Goal: Information Seeking & Learning: Learn about a topic

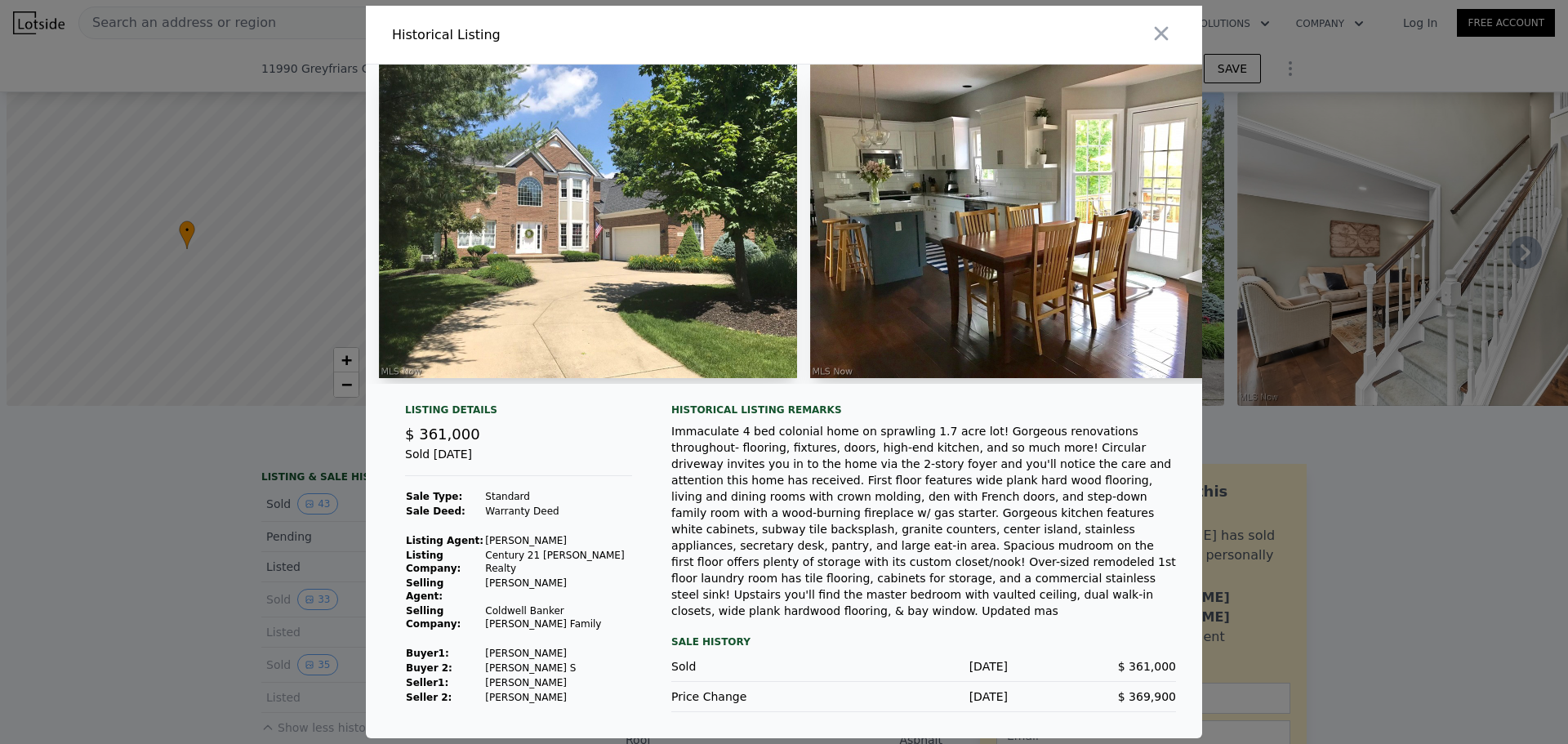
scroll to position [0, 4820]
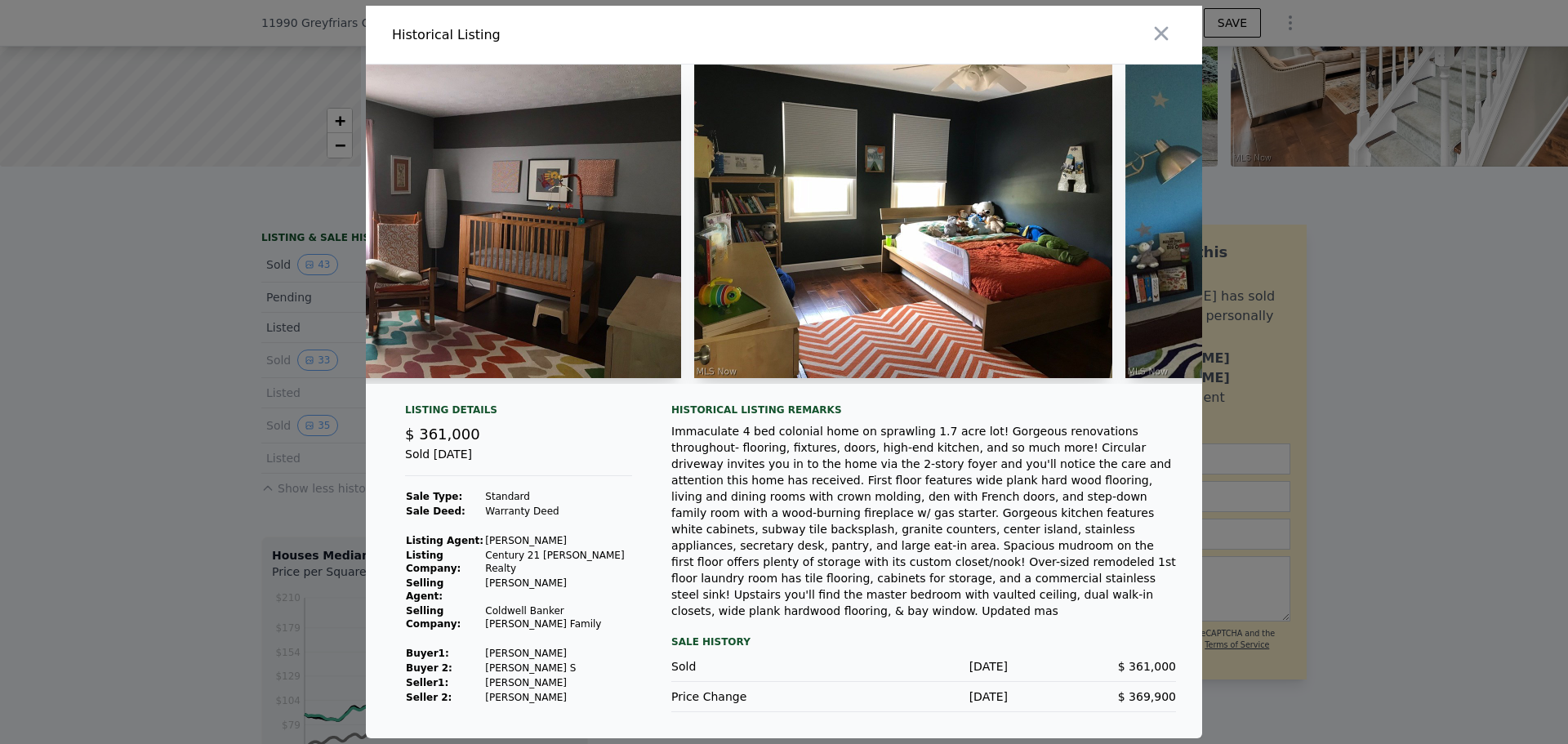
click at [864, 220] on img at bounding box center [903, 221] width 418 height 313
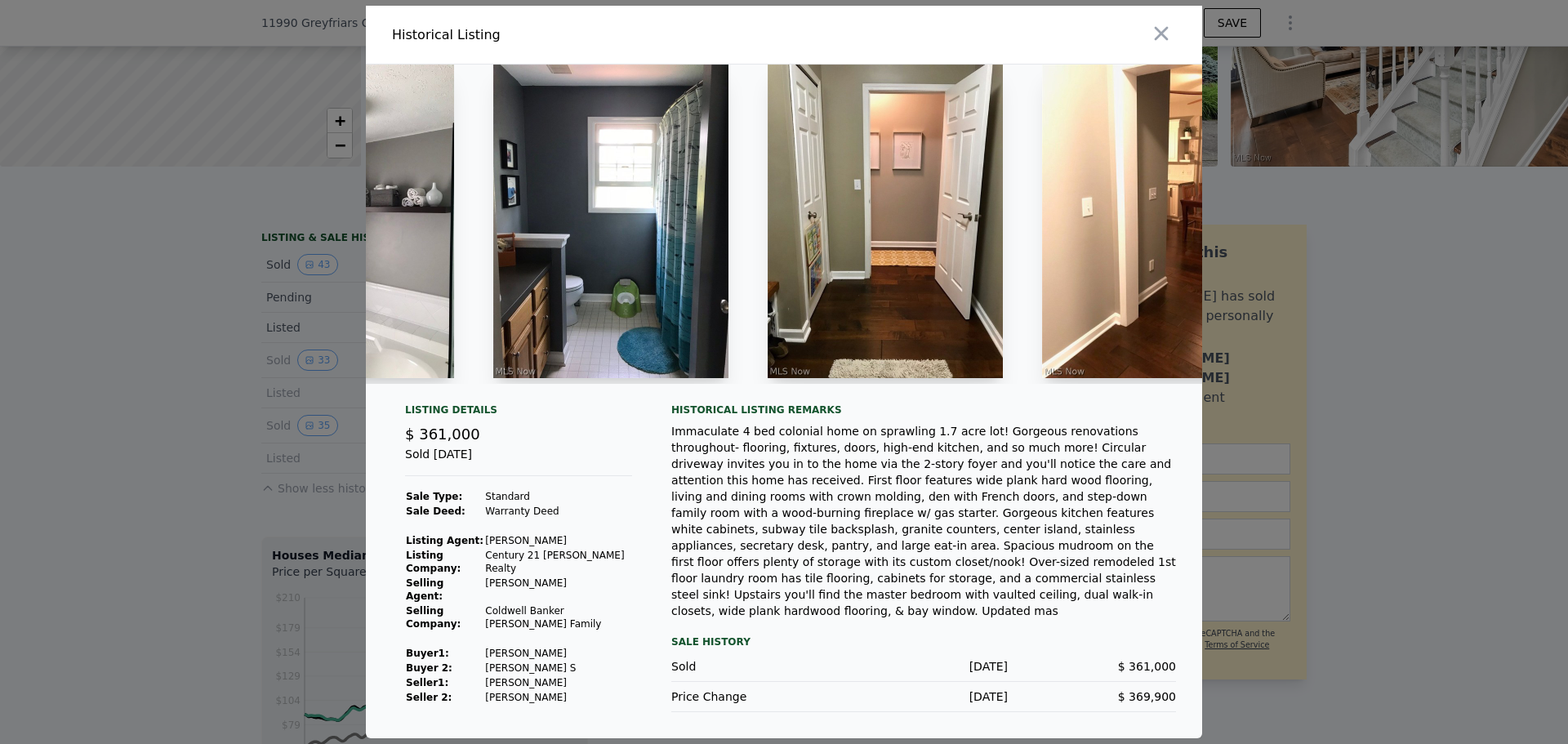
scroll to position [0, 7162]
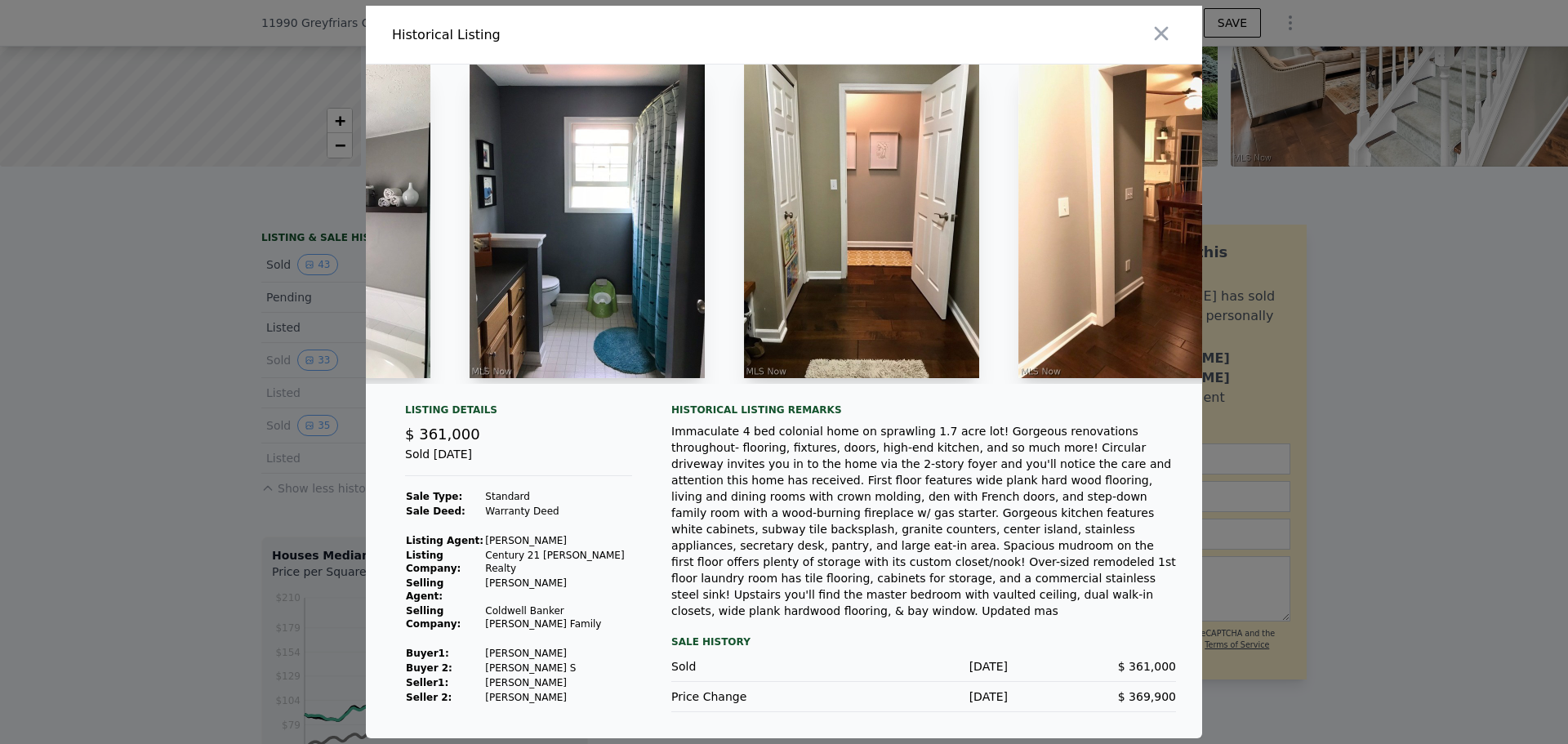
click at [639, 162] on img at bounding box center [587, 221] width 235 height 313
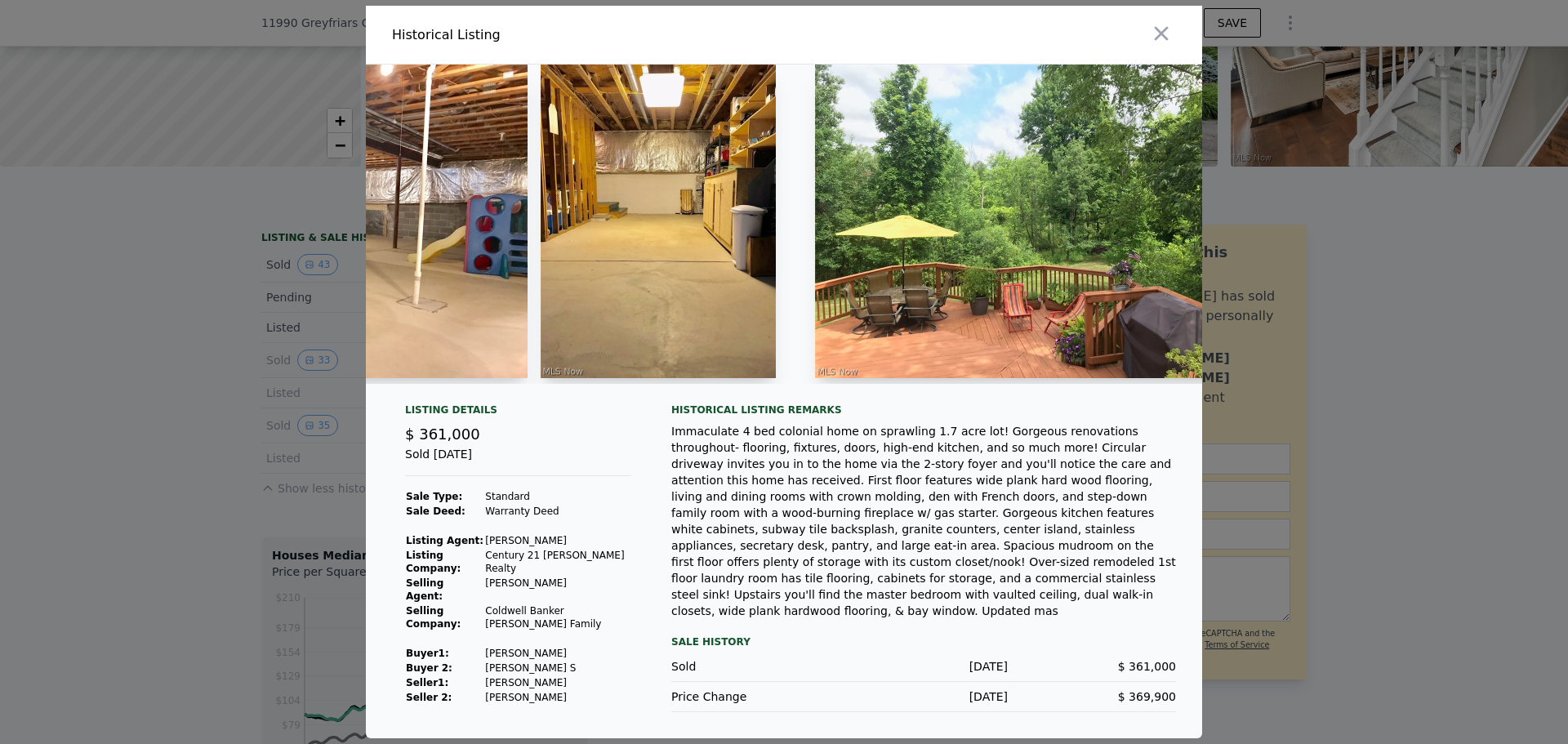
scroll to position [0, 9016]
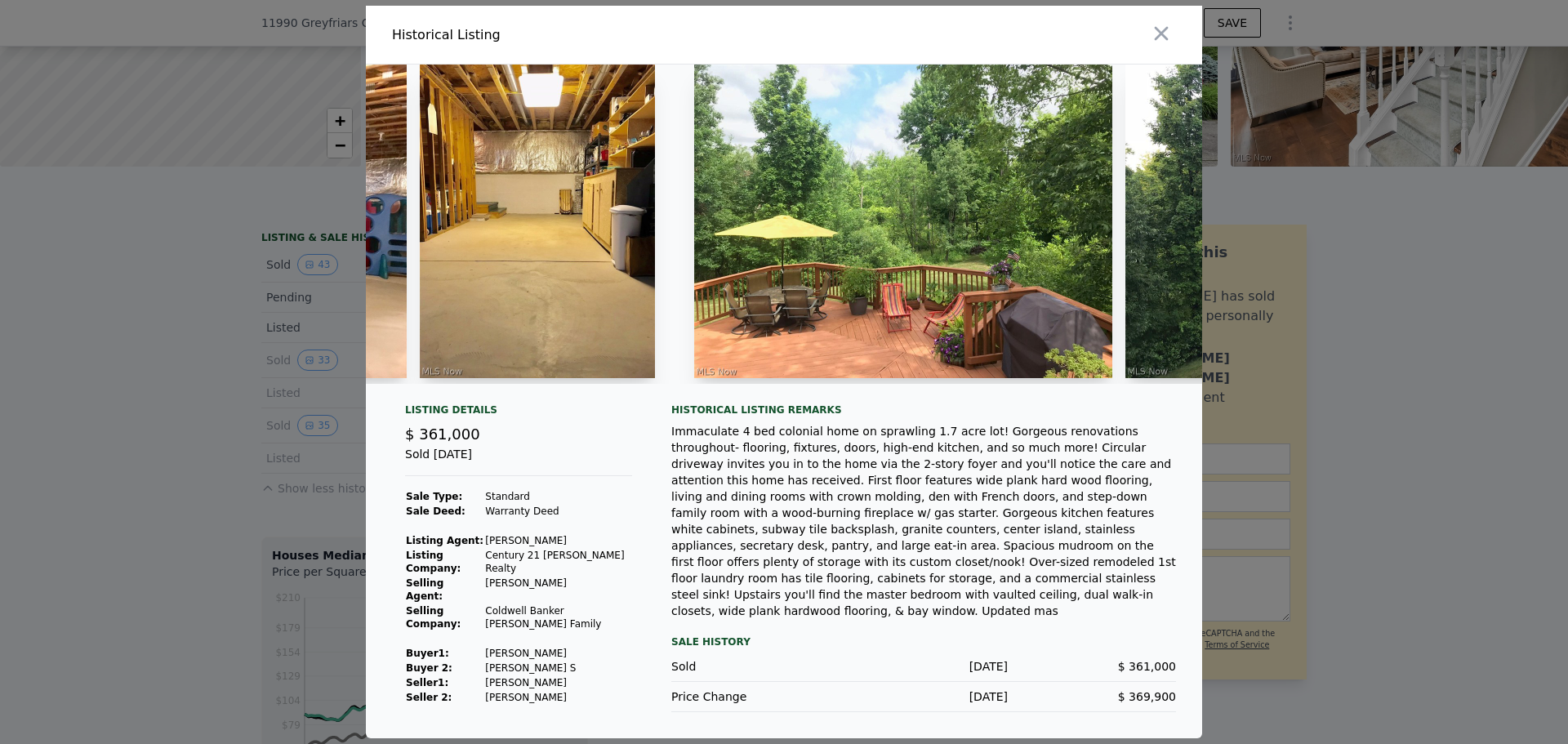
click at [600, 205] on img at bounding box center [537, 221] width 235 height 313
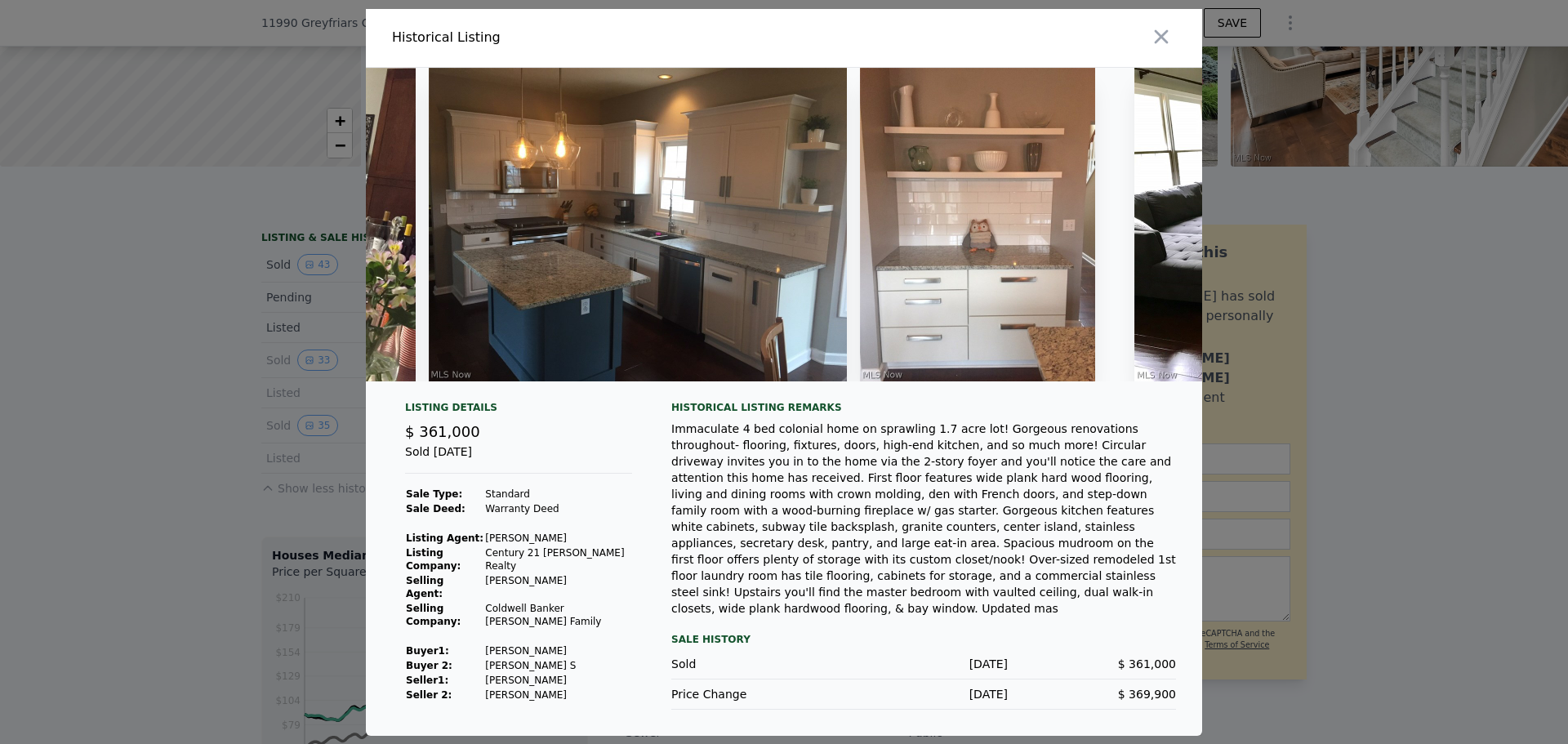
scroll to position [0, 2799]
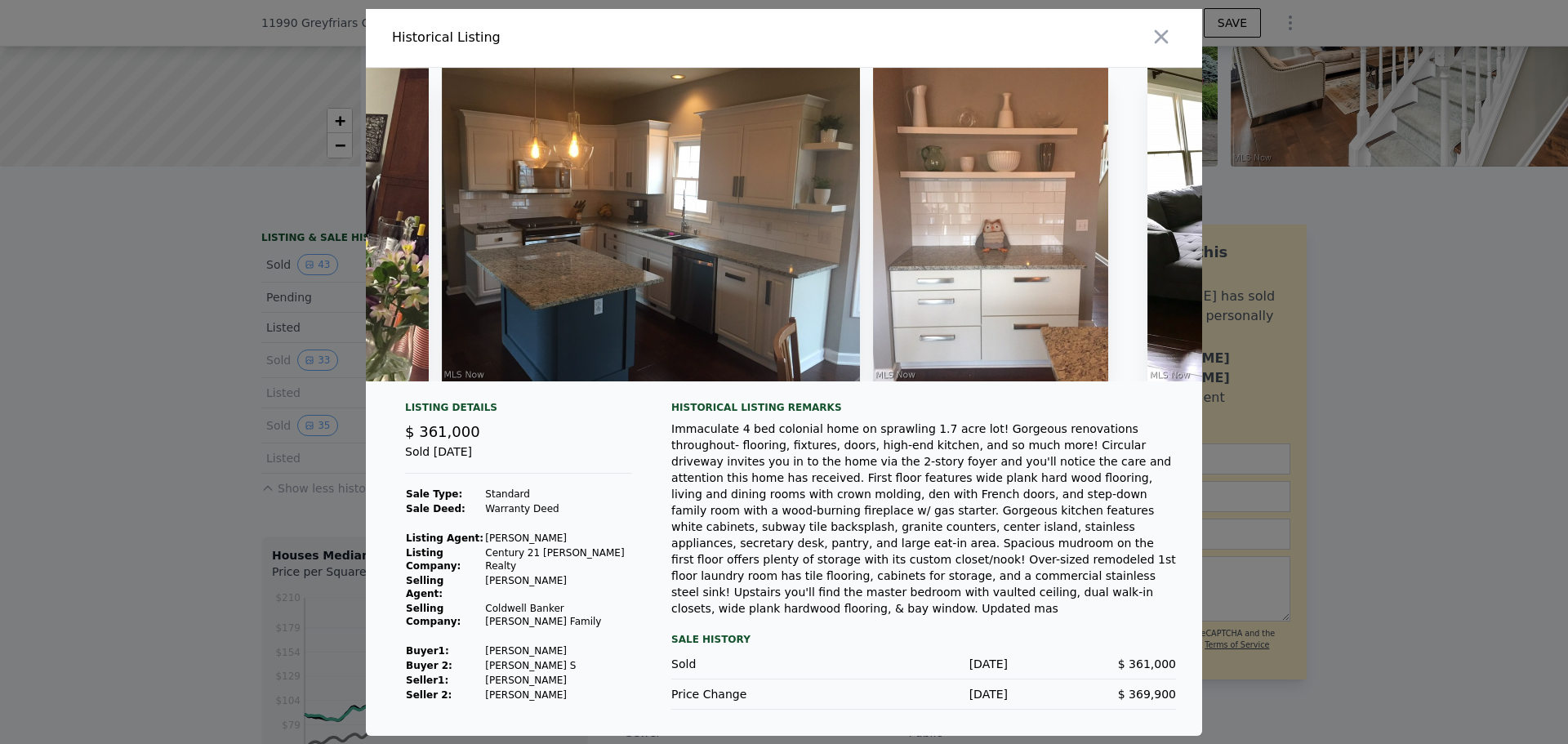
click at [588, 395] on div at bounding box center [784, 231] width 837 height 326
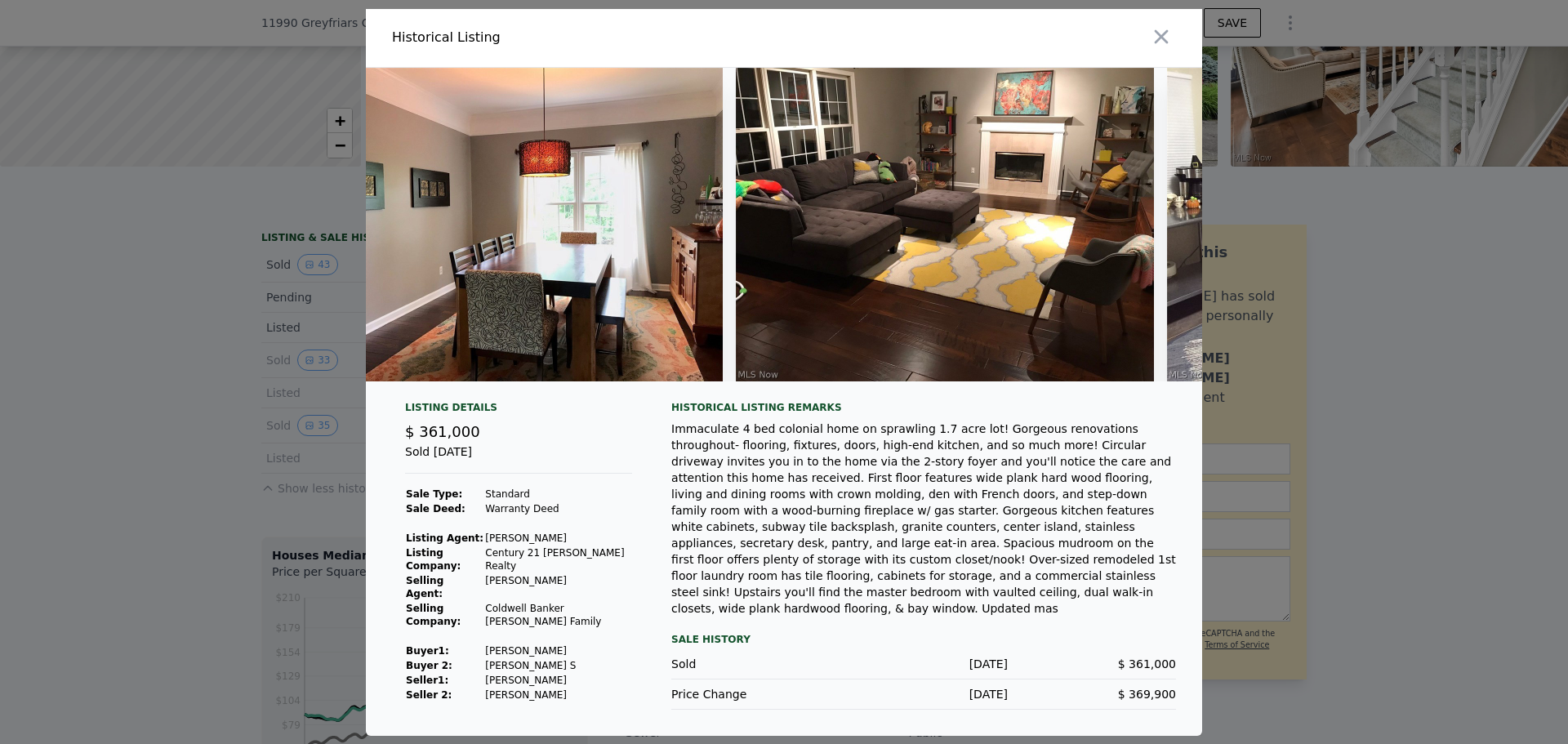
scroll to position [0, 0]
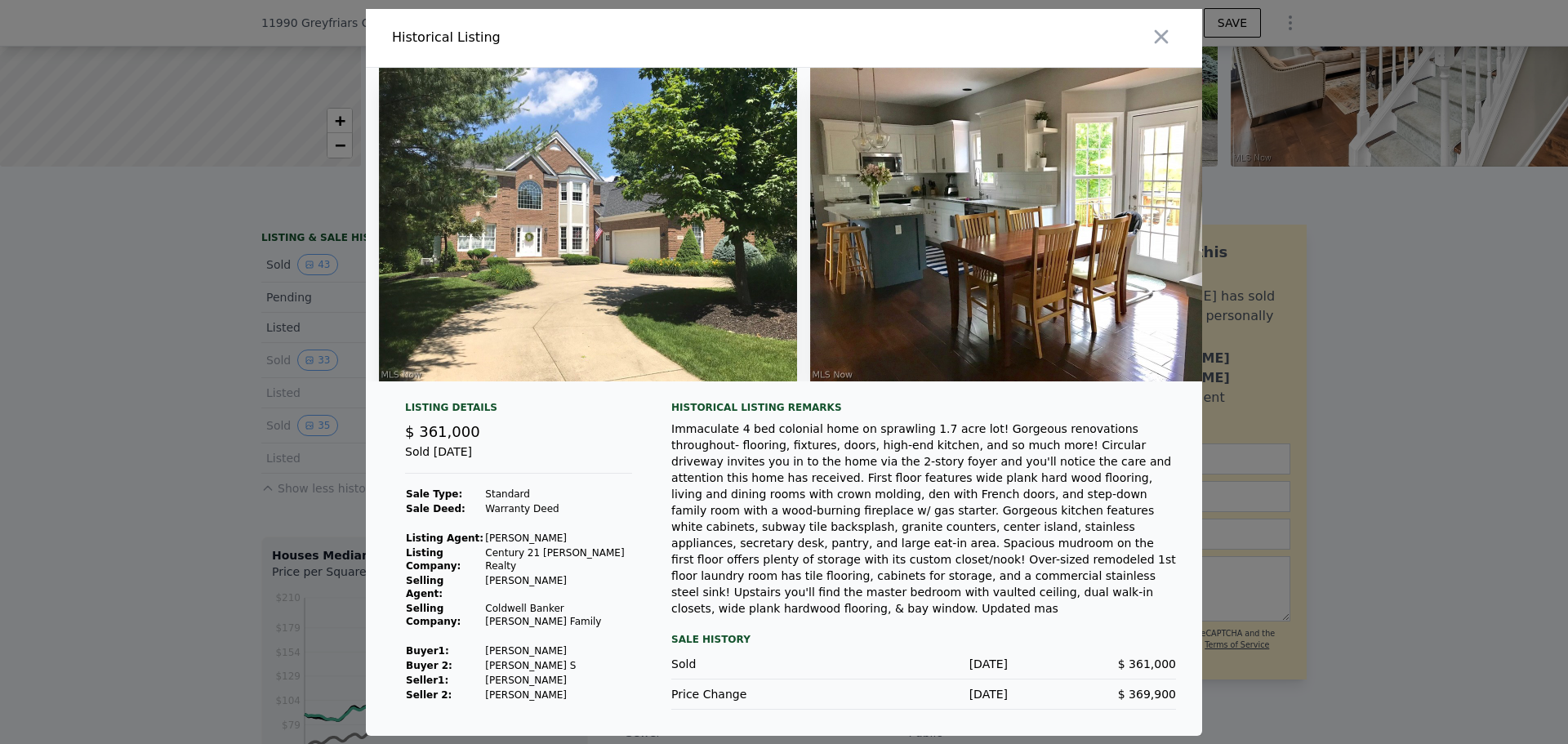
click at [162, 364] on div at bounding box center [784, 372] width 1568 height 744
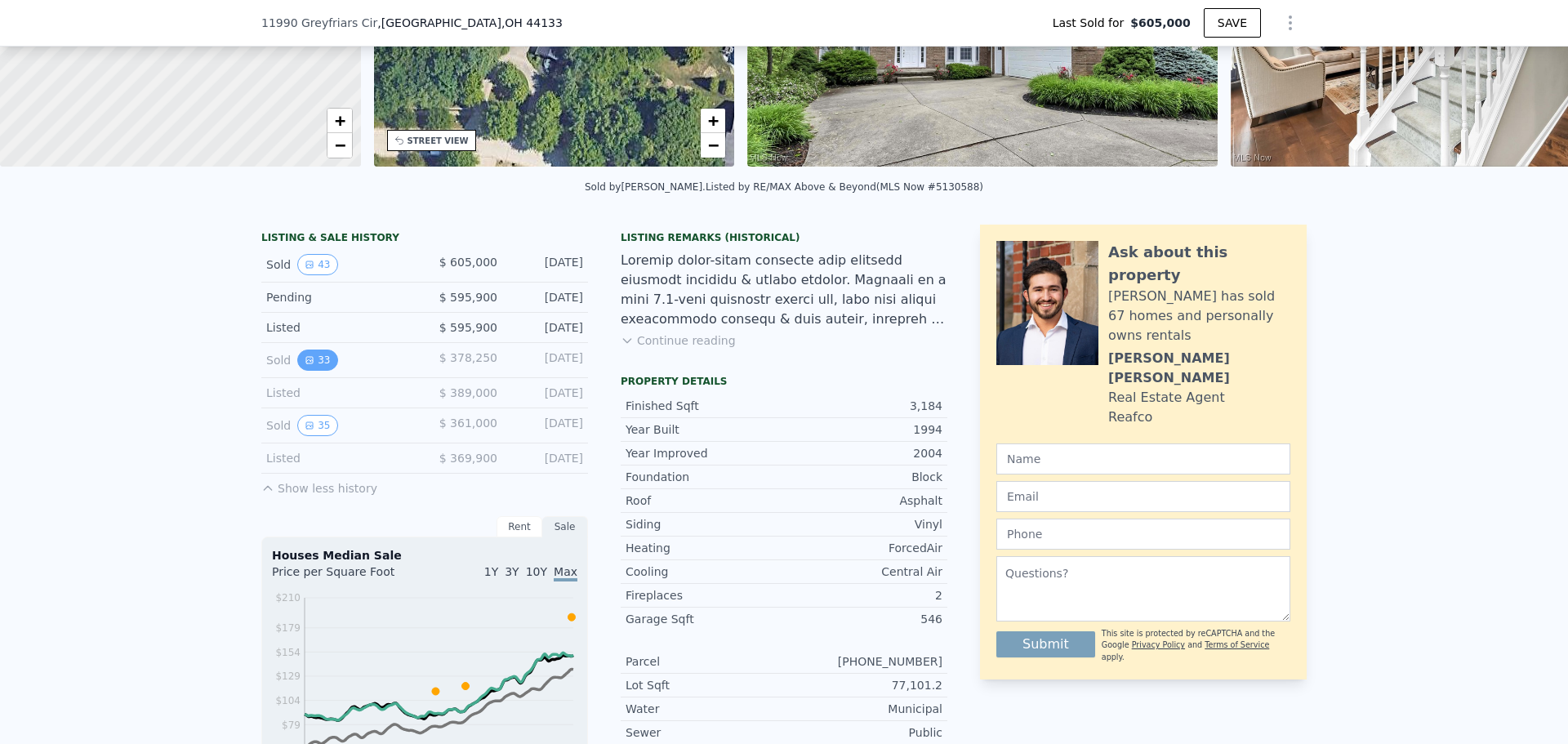
click at [297, 370] on button "33" at bounding box center [317, 360] width 40 height 22
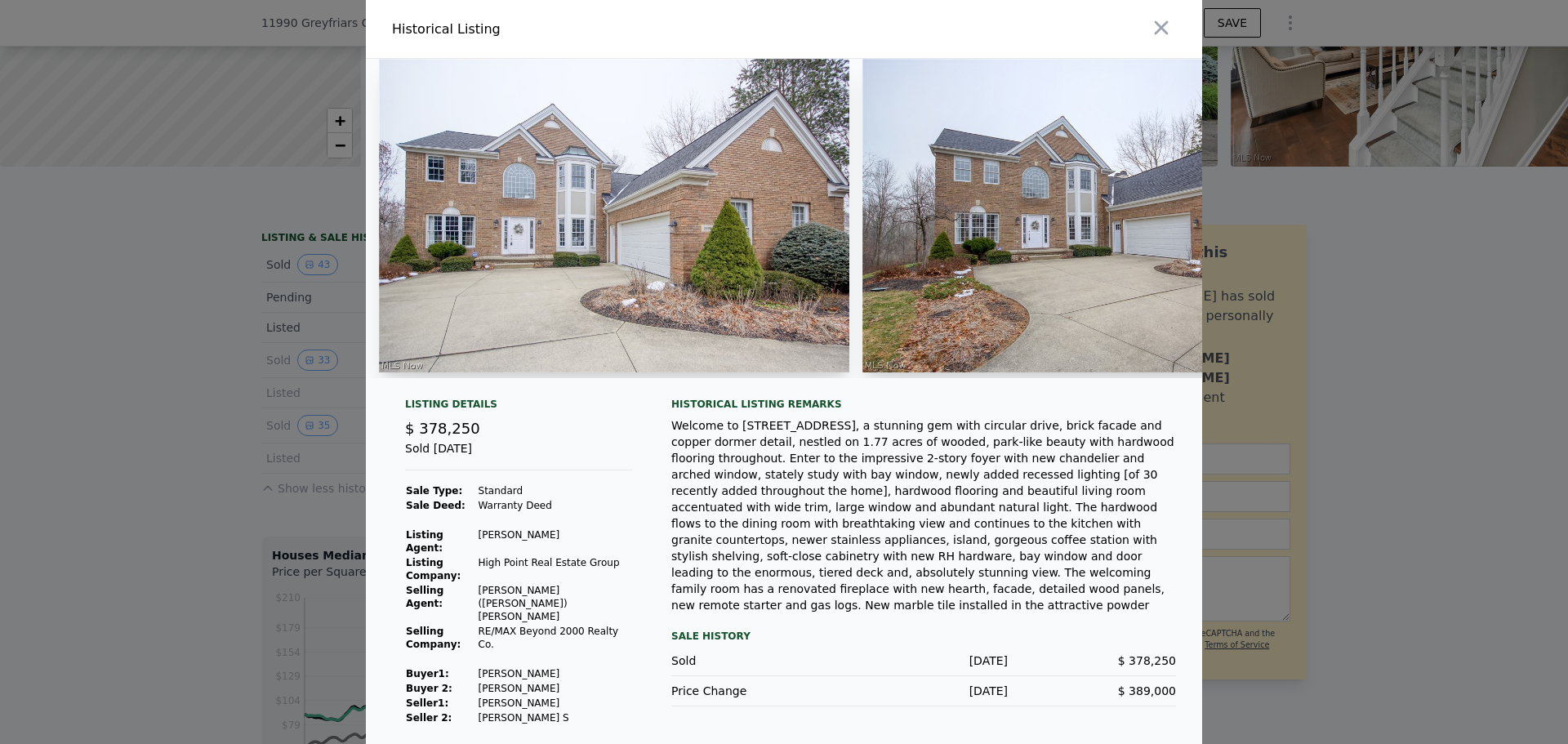
drag, startPoint x: 521, startPoint y: 532, endPoint x: 505, endPoint y: 534, distance: 16.1
click at [521, 513] on td "Warranty Deed" at bounding box center [555, 506] width 155 height 15
click at [89, 484] on div at bounding box center [784, 372] width 1568 height 744
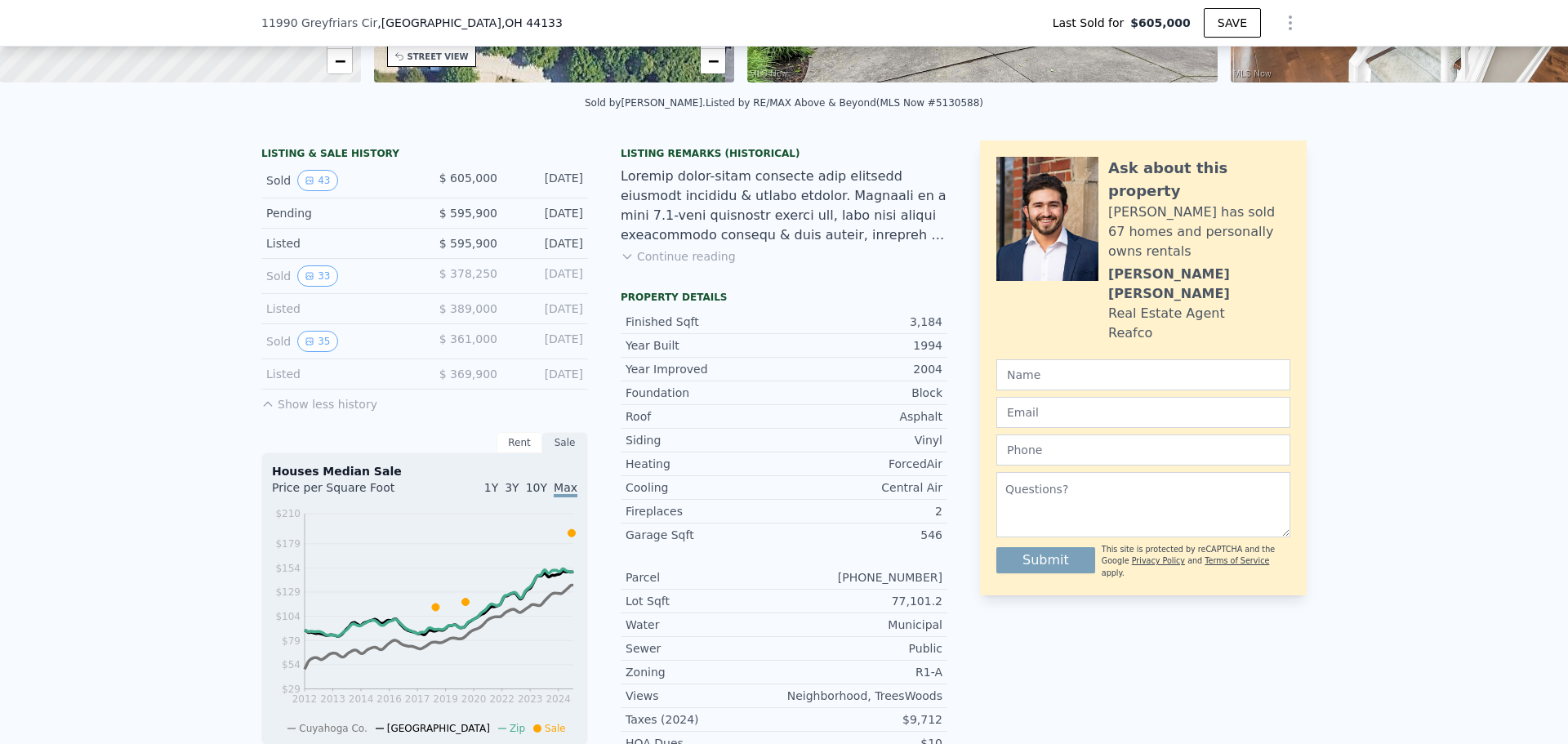
scroll to position [402, 0]
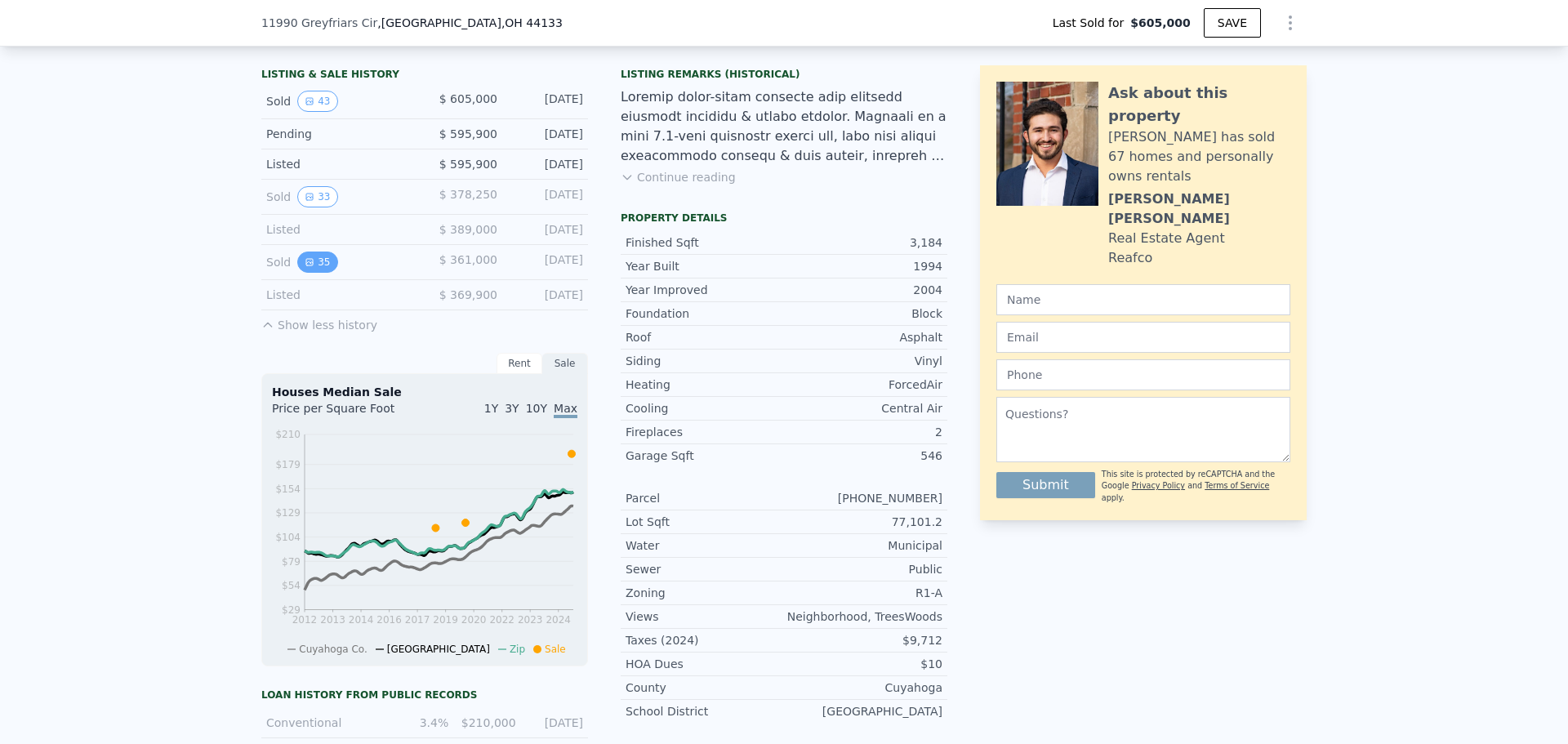
click at [297, 273] on button "35" at bounding box center [317, 262] width 40 height 22
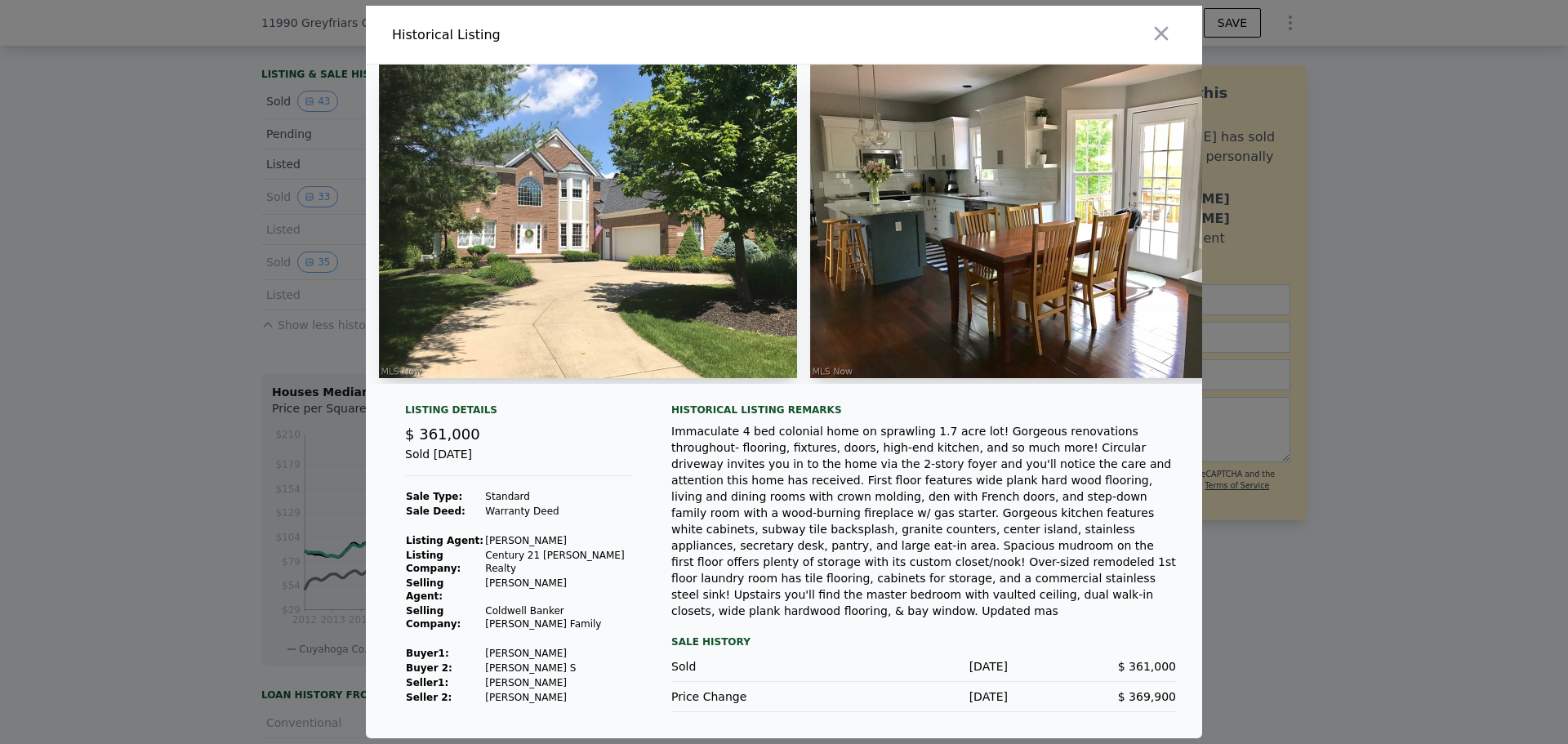
click at [301, 402] on div at bounding box center [784, 372] width 1568 height 744
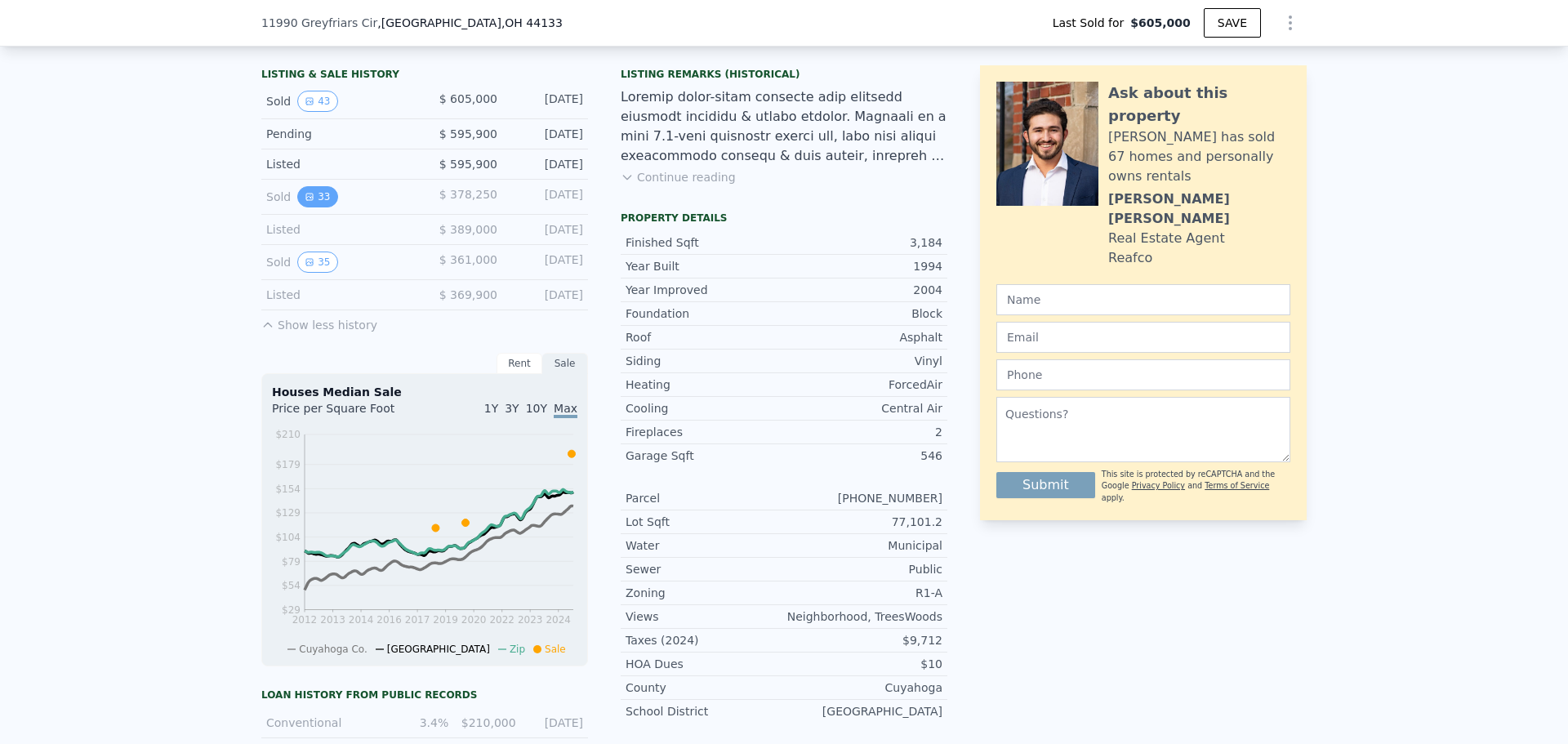
click at [314, 207] on button "33" at bounding box center [317, 197] width 40 height 22
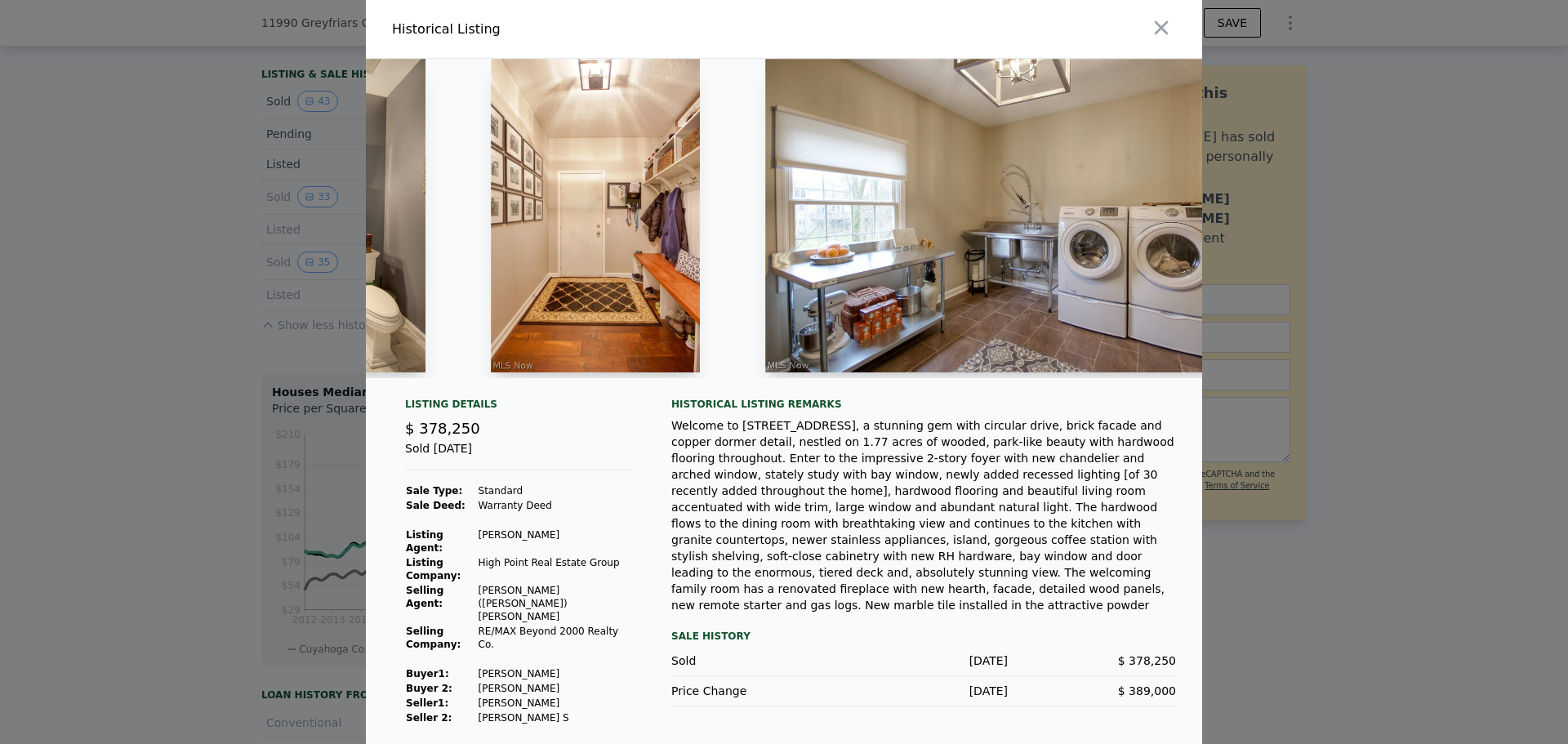
scroll to position [0, 8592]
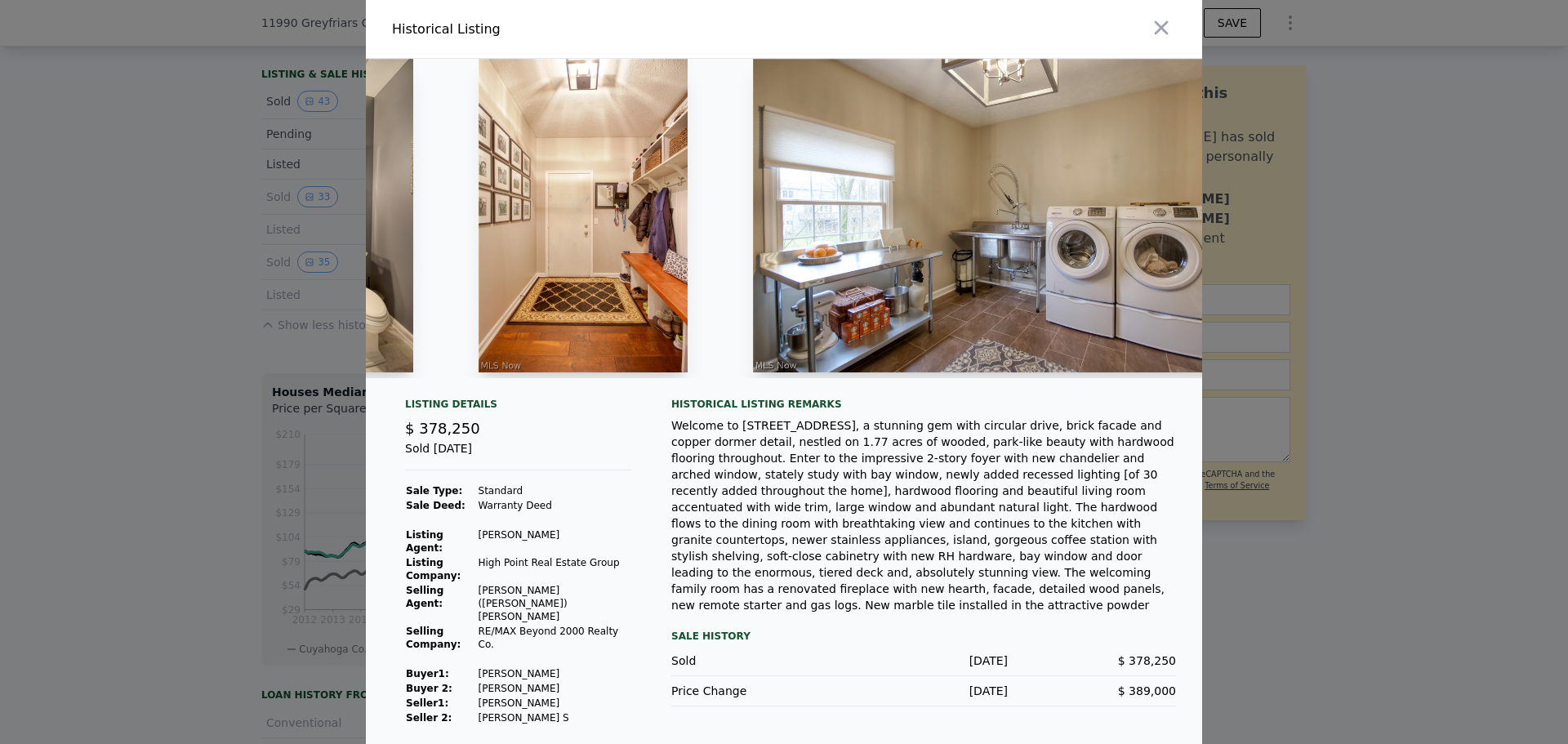
click at [629, 236] on img at bounding box center [582, 216] width 209 height 313
drag, startPoint x: 961, startPoint y: 386, endPoint x: 972, endPoint y: 387, distance: 11.0
click at [972, 378] on div at bounding box center [784, 219] width 837 height 320
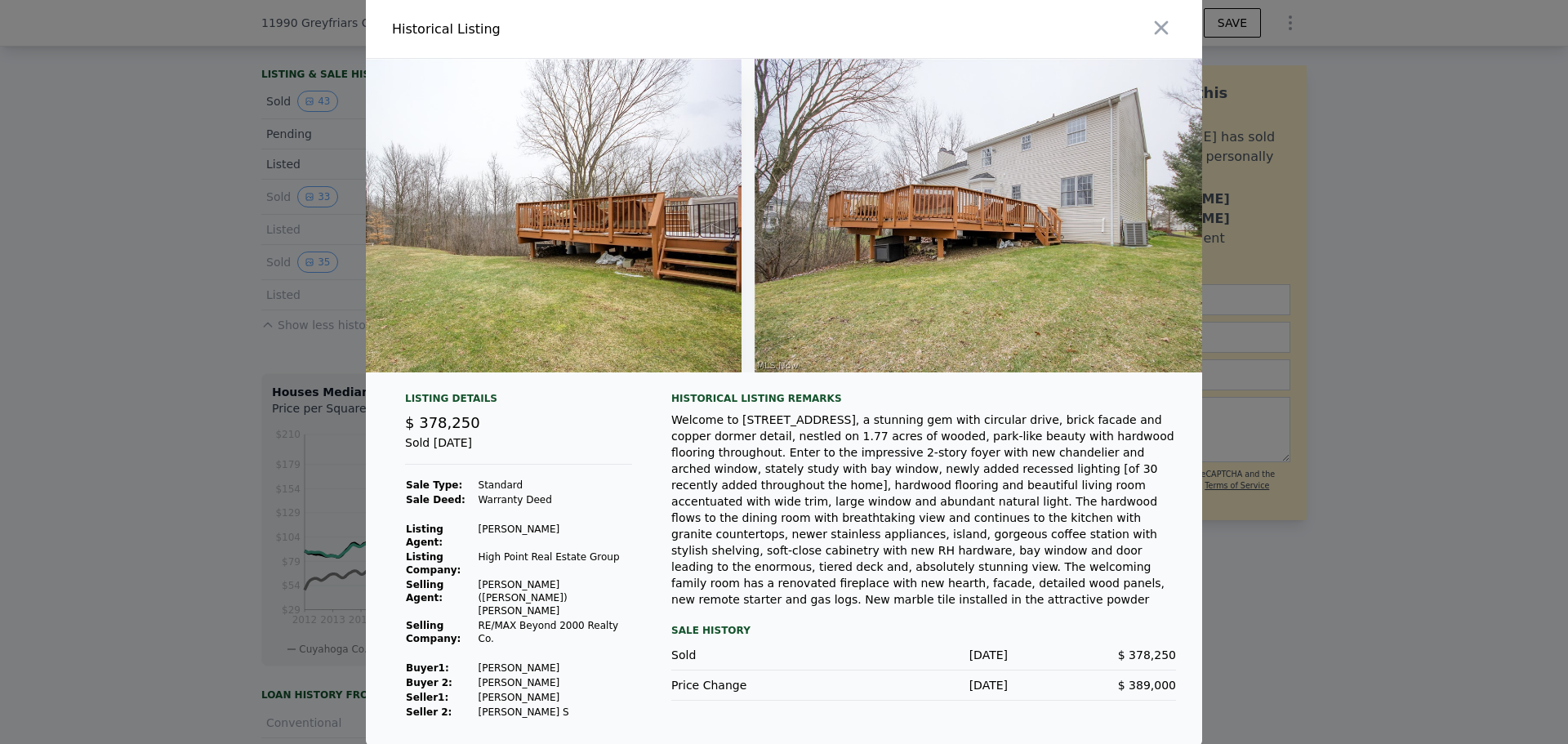
scroll to position [0, 13475]
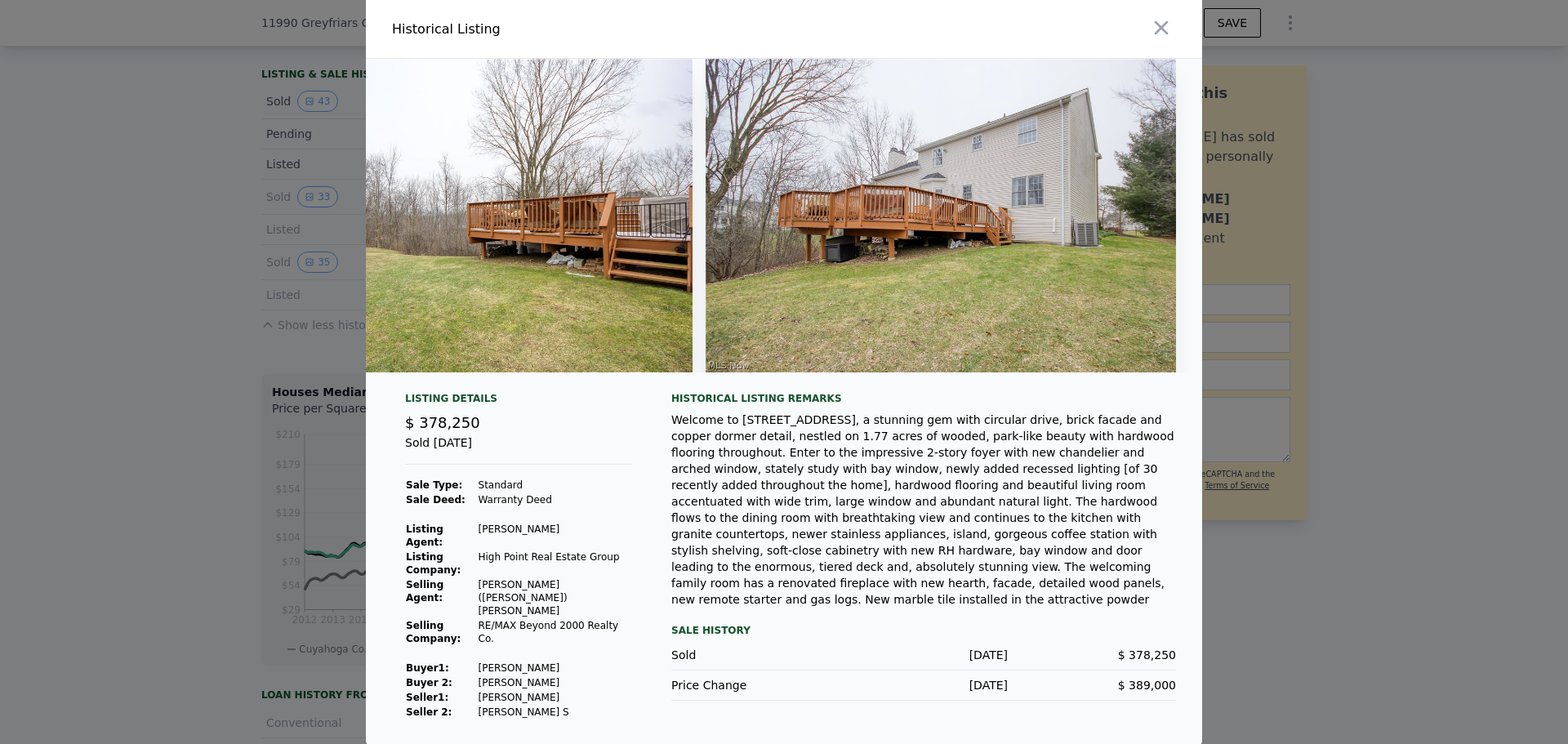
click at [1380, 190] on div at bounding box center [784, 372] width 1568 height 744
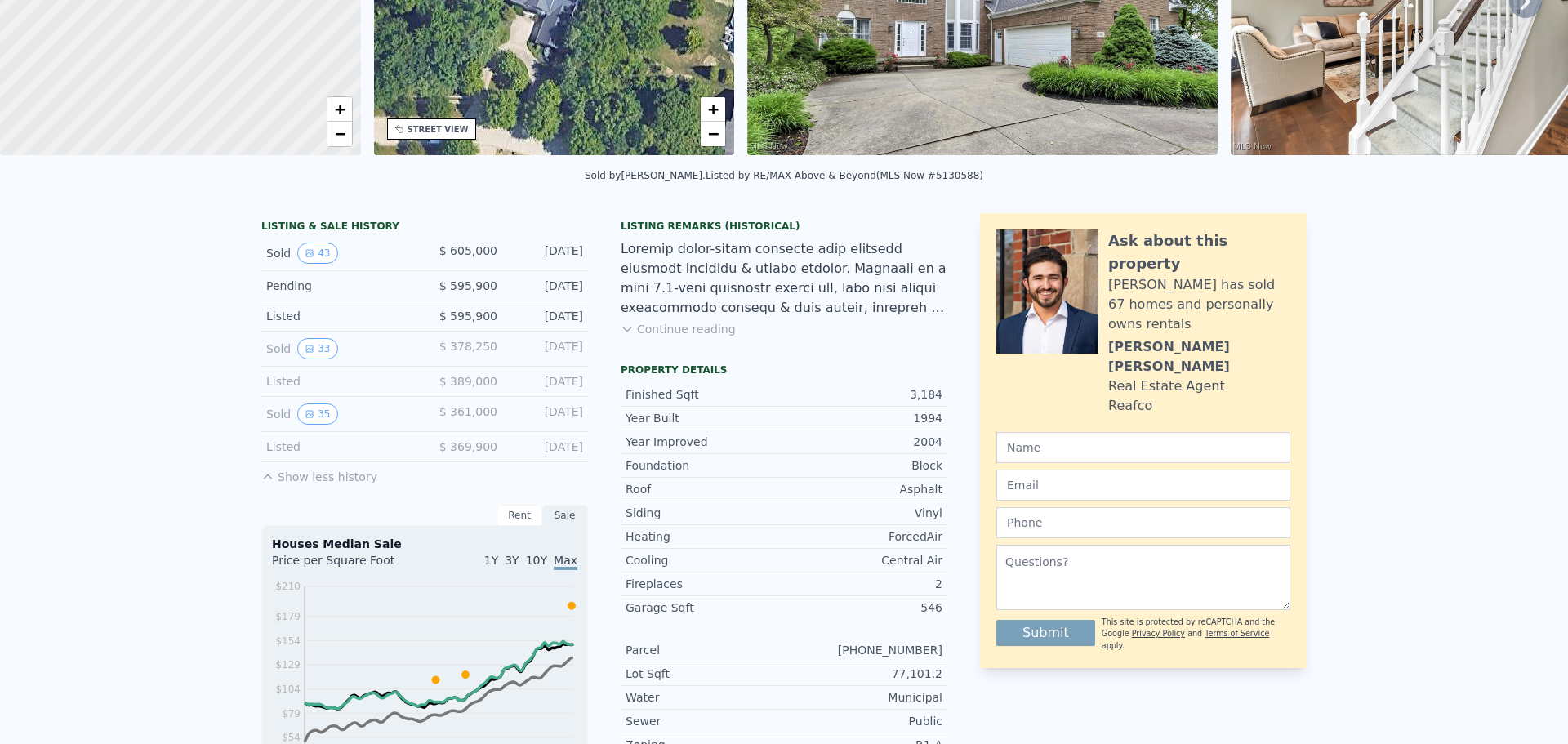
scroll to position [0, 0]
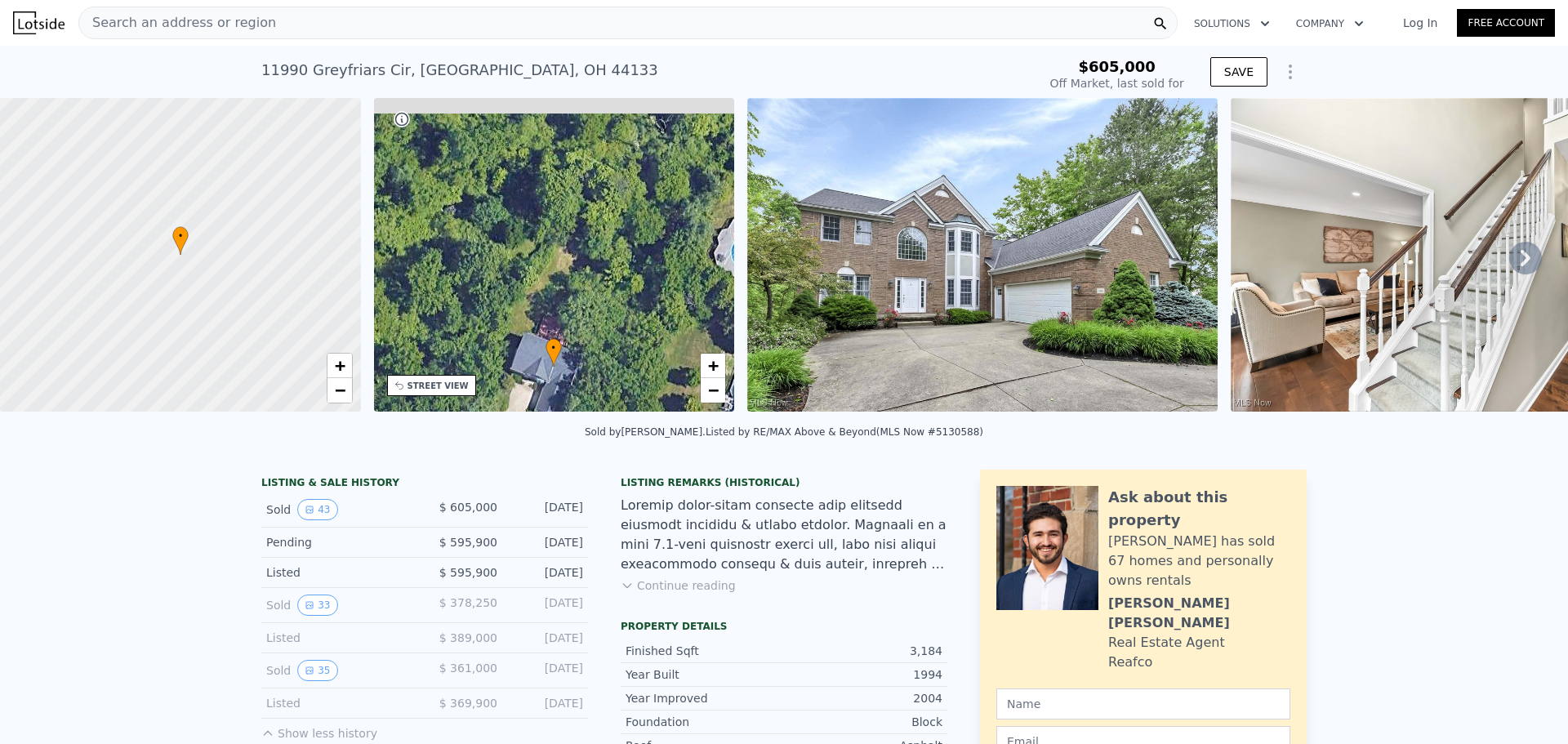
drag, startPoint x: 566, startPoint y: 194, endPoint x: 569, endPoint y: 287, distance: 93.0
click at [565, 300] on div "• + −" at bounding box center [554, 255] width 361 height 313
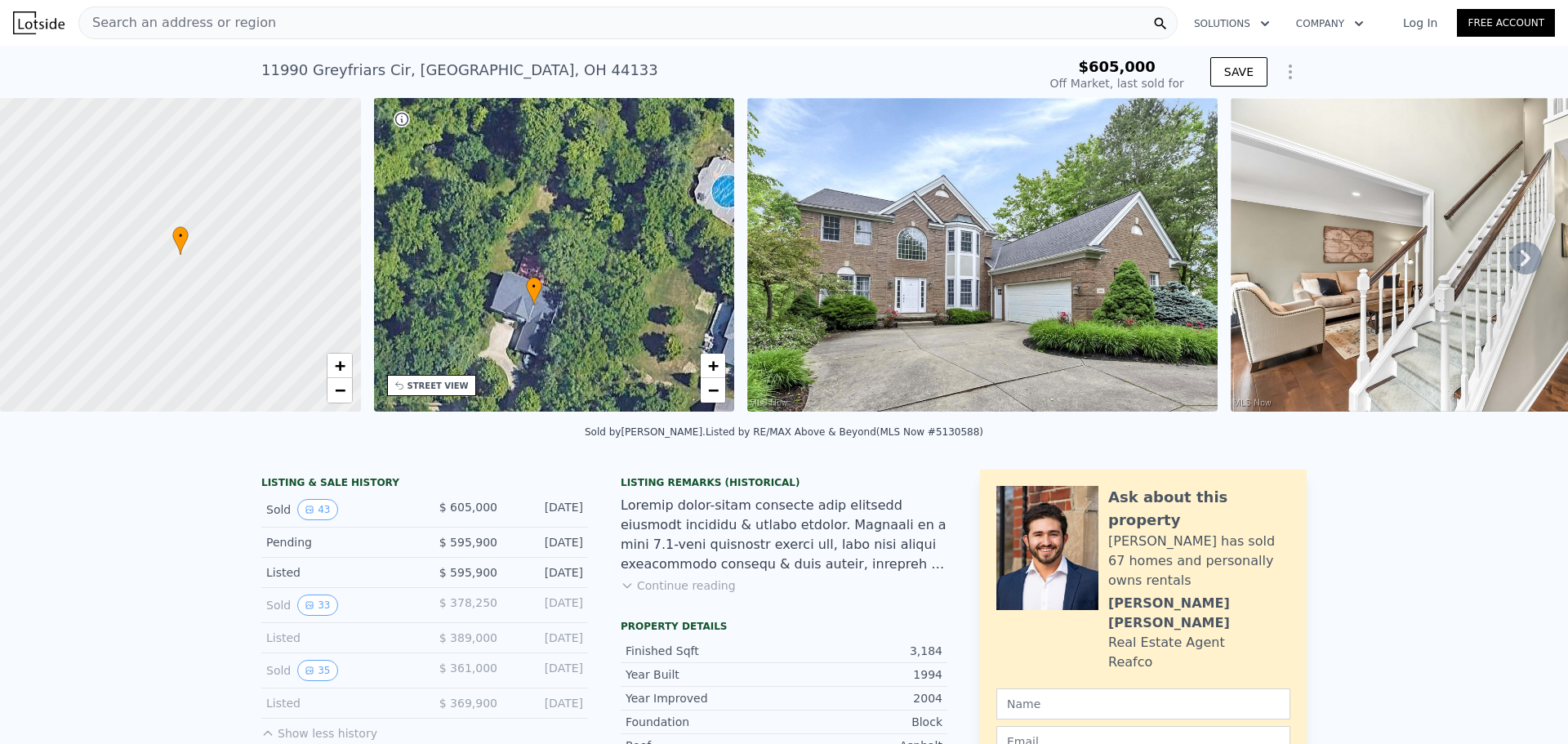
drag, startPoint x: 602, startPoint y: 219, endPoint x: 583, endPoint y: 163, distance: 59.1
click at [583, 163] on div "• + −" at bounding box center [554, 255] width 361 height 313
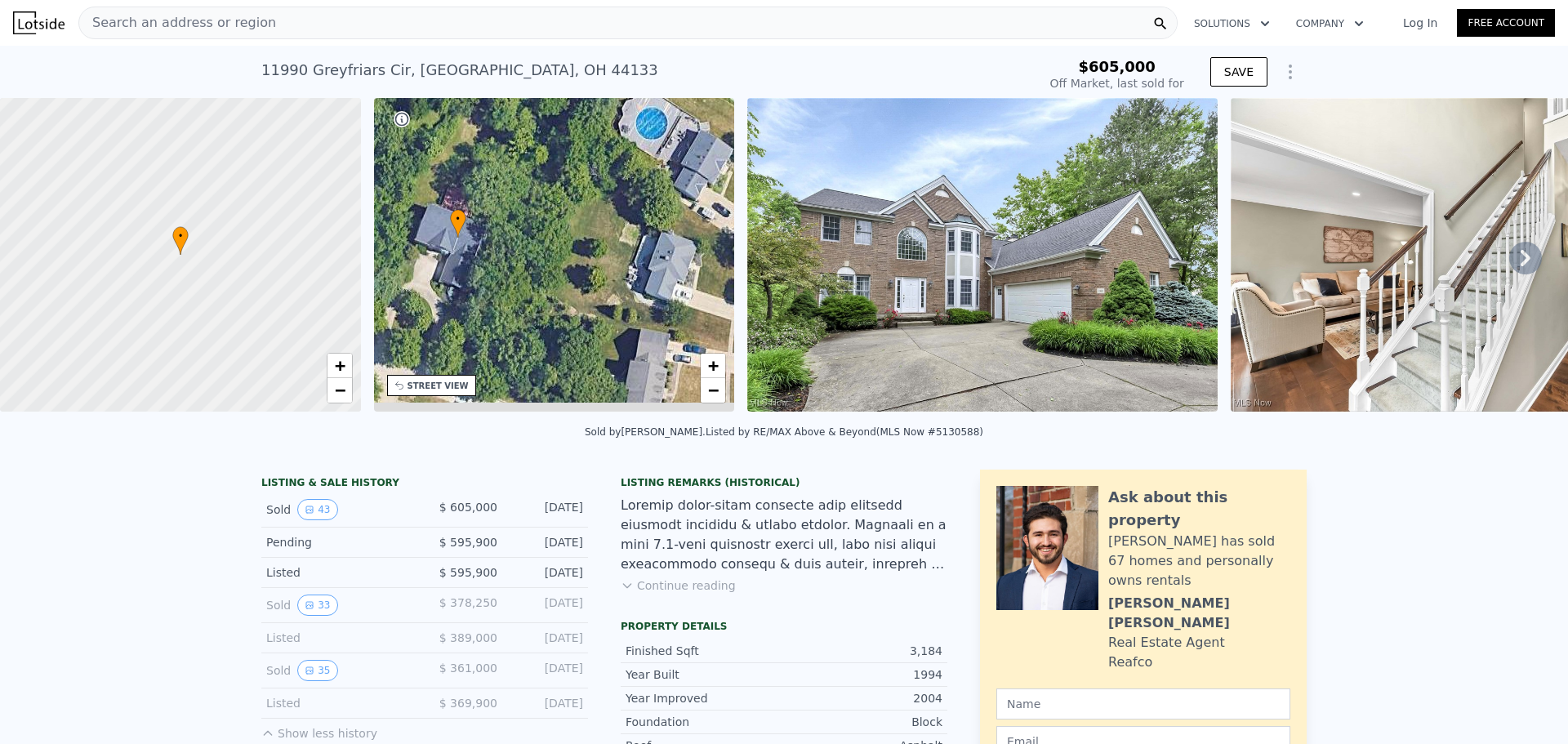
drag, startPoint x: 692, startPoint y: 215, endPoint x: 628, endPoint y: 149, distance: 91.9
click at [628, 149] on div "• + −" at bounding box center [554, 255] width 361 height 313
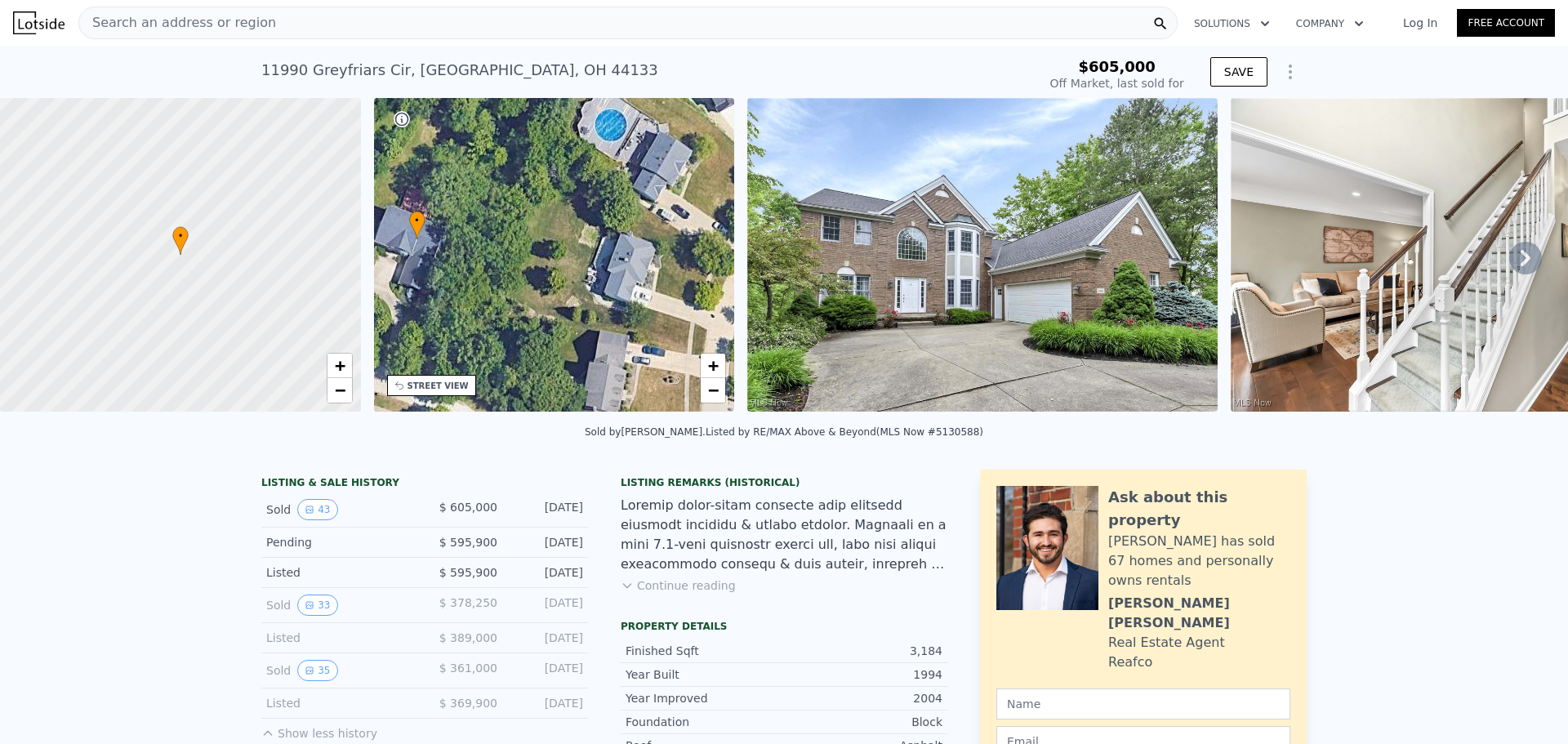
drag, startPoint x: 394, startPoint y: 230, endPoint x: 630, endPoint y: 203, distance: 237.5
click at [644, 204] on div "• + −" at bounding box center [554, 255] width 361 height 313
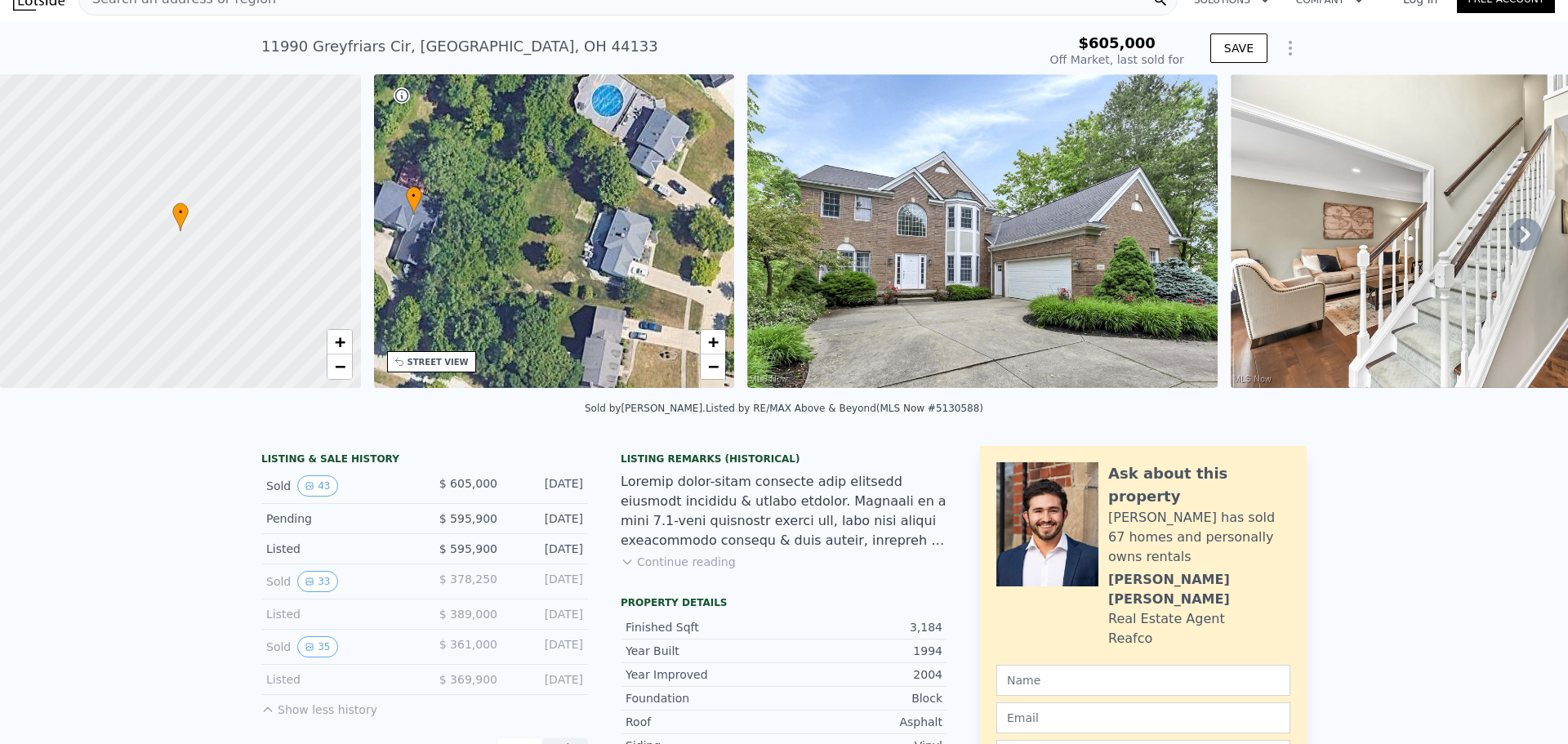
scroll to position [6, 0]
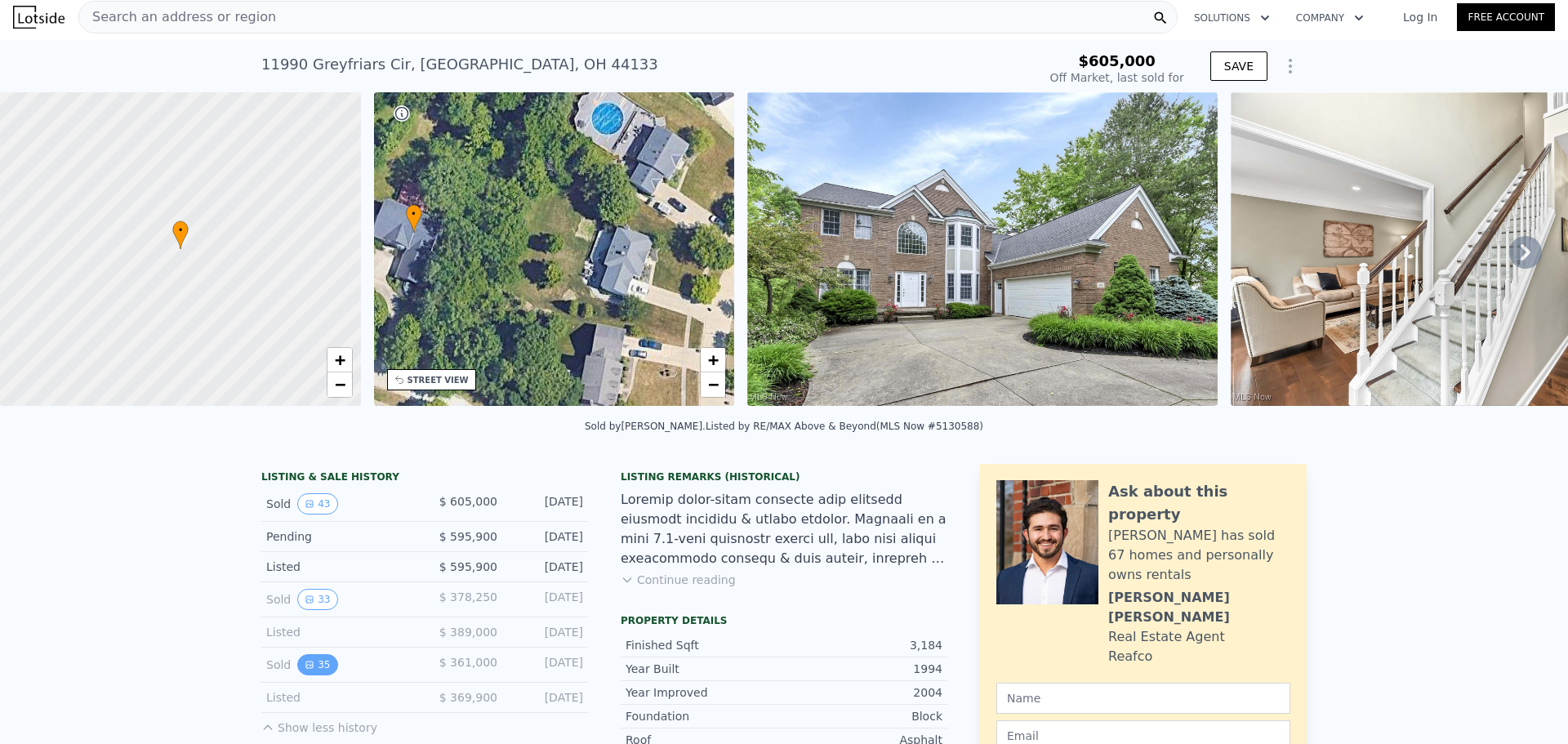
click at [310, 676] on button "35" at bounding box center [317, 665] width 40 height 22
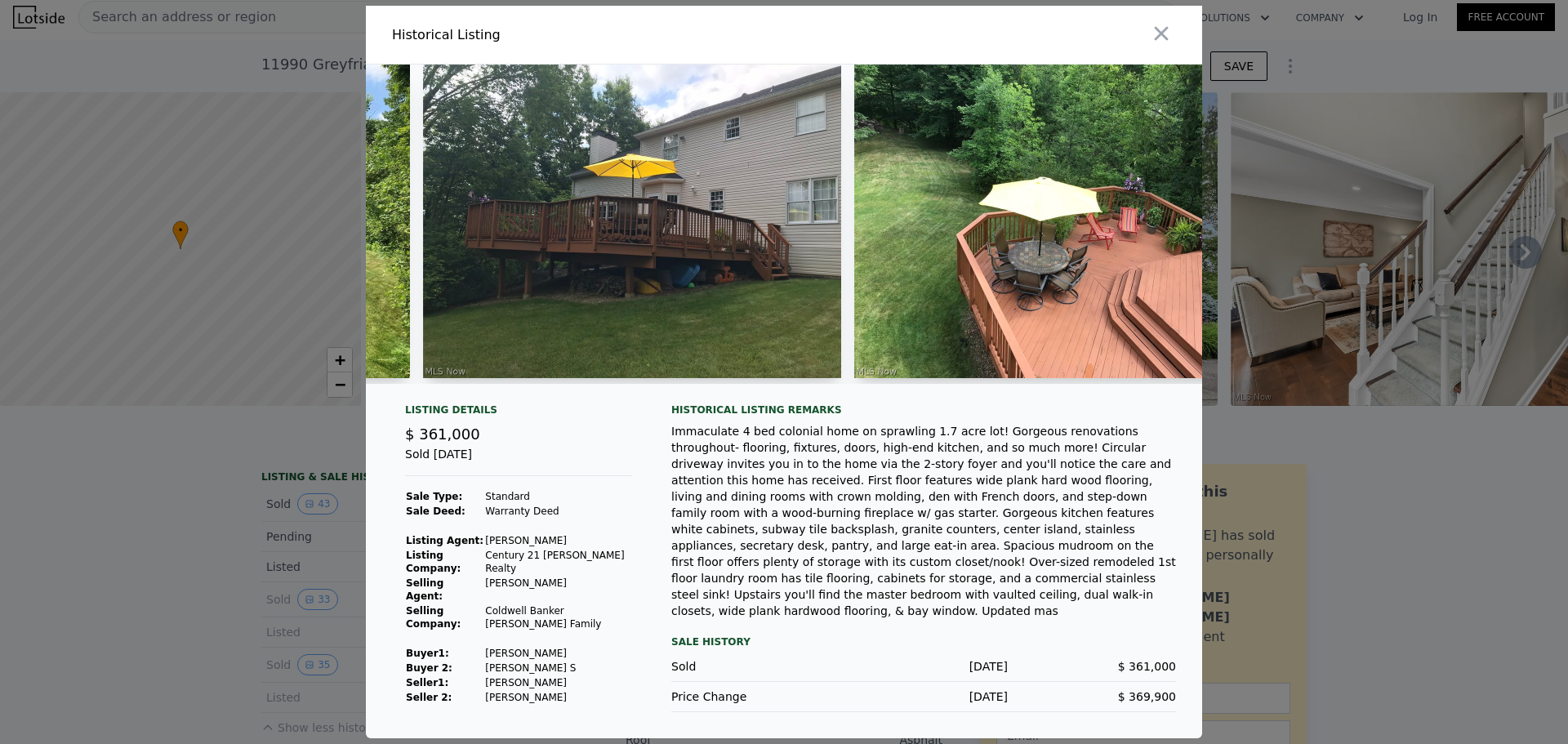
scroll to position [0, 10593]
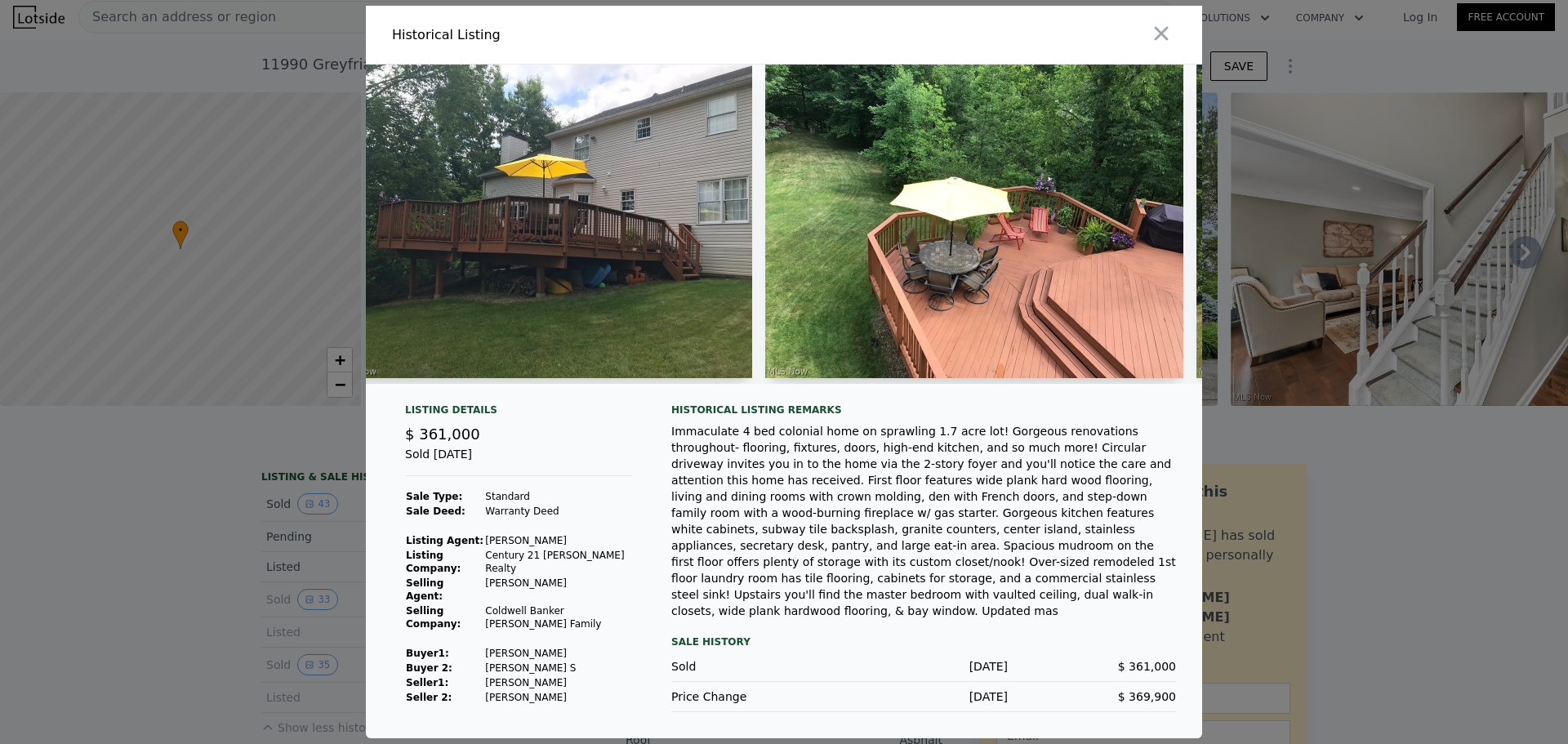
click at [1098, 384] on div at bounding box center [784, 224] width 837 height 320
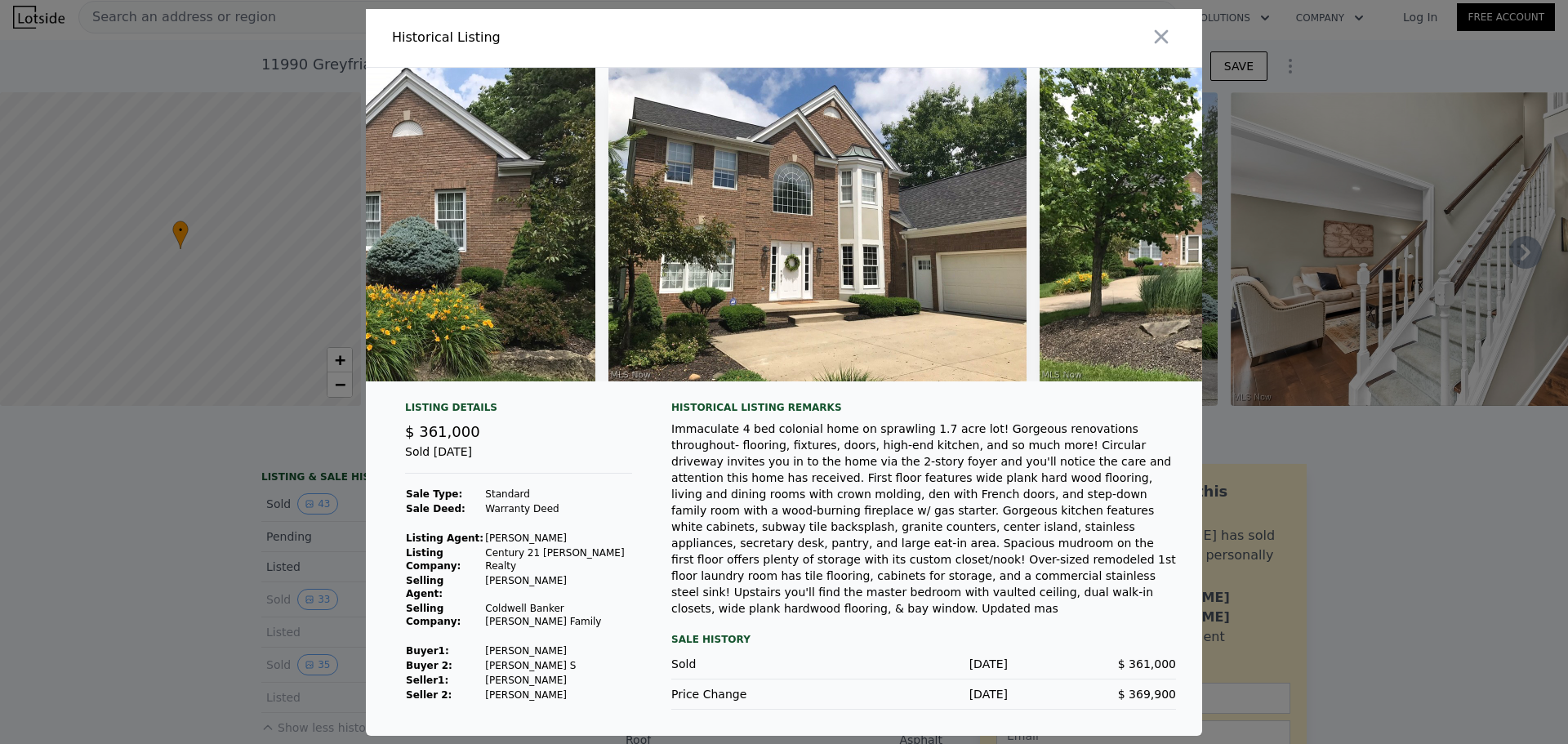
scroll to position [0, 12402]
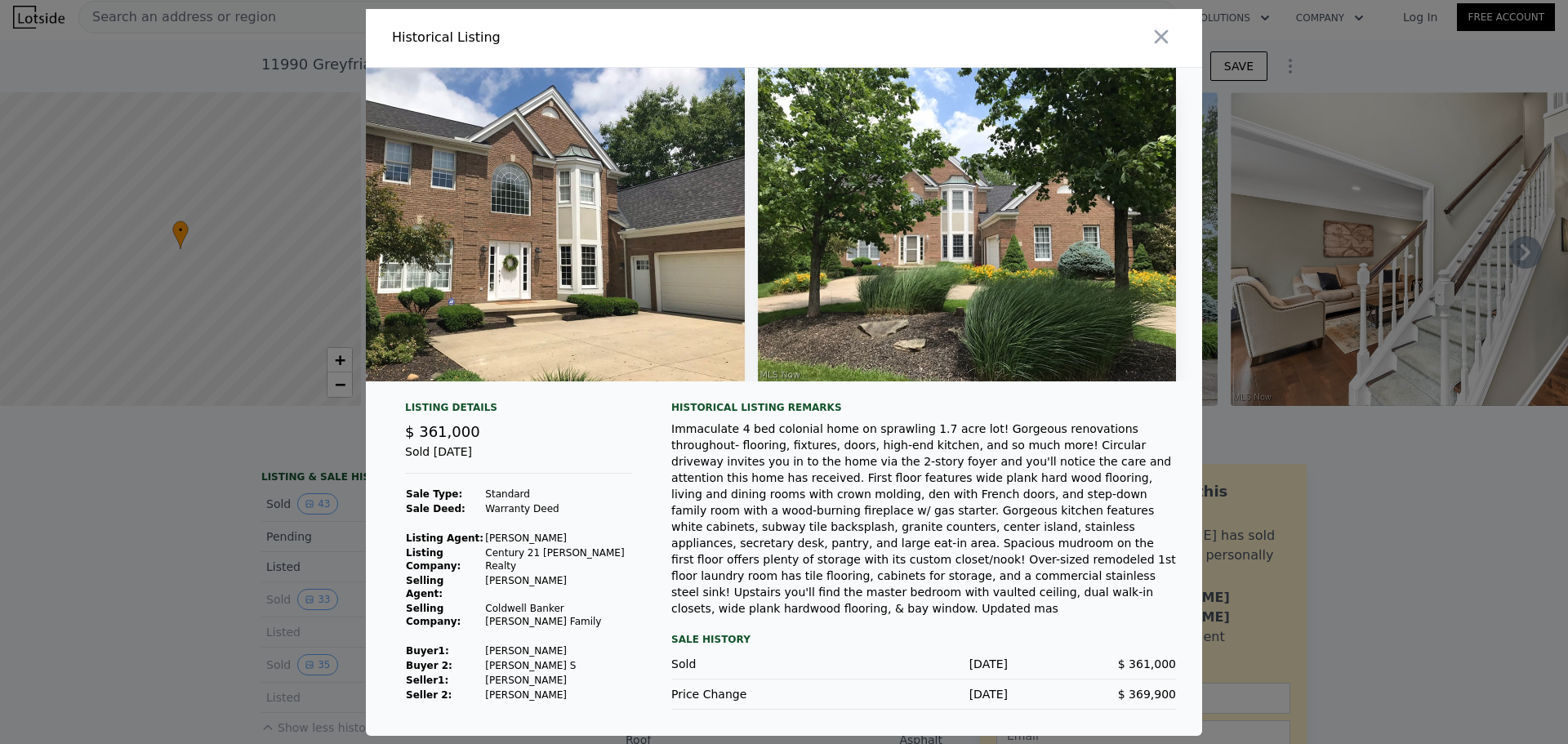
click at [1308, 428] on div at bounding box center [784, 372] width 1568 height 744
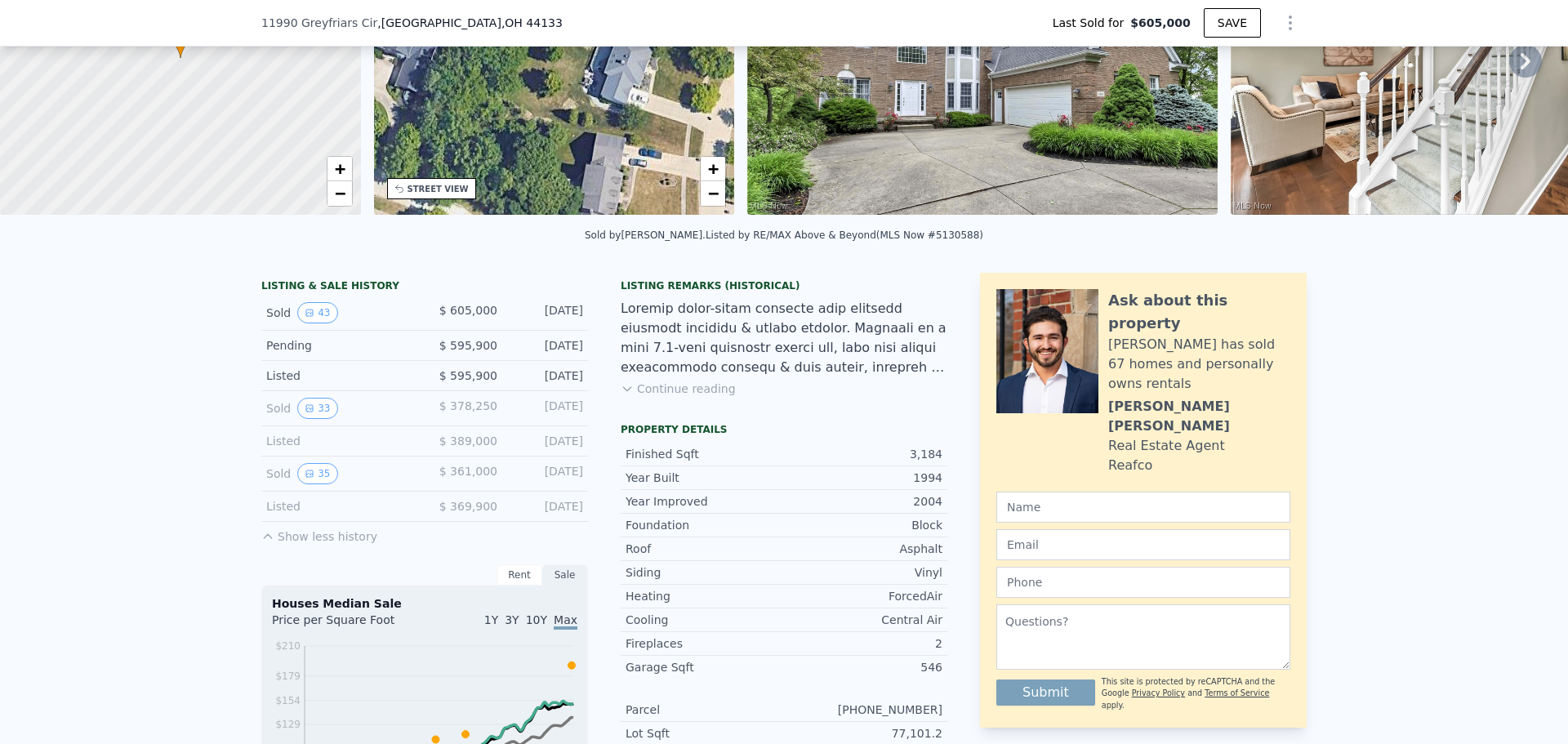
scroll to position [245, 0]
